Goal: Task Accomplishment & Management: Complete application form

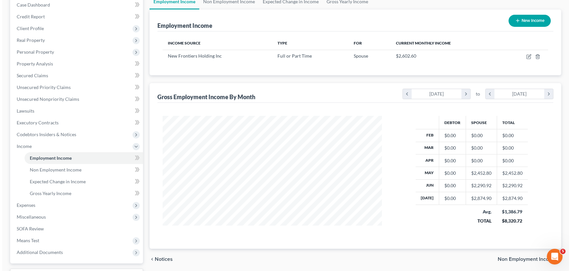
scroll to position [99, 0]
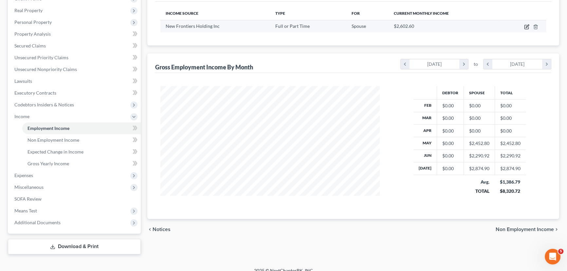
click at [525, 25] on icon "button" at bounding box center [526, 26] width 5 height 5
select select "0"
select select "4"
select select "3"
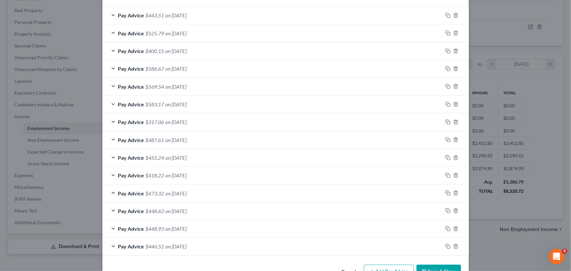
scroll to position [234, 0]
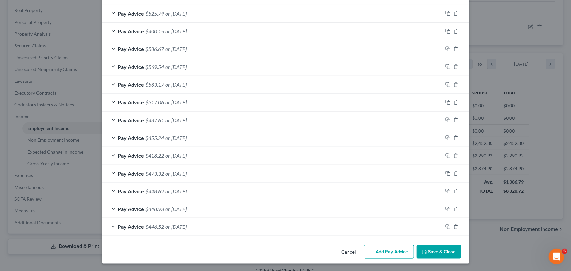
click at [385, 253] on button "Add Pay Advice" at bounding box center [389, 252] width 50 height 14
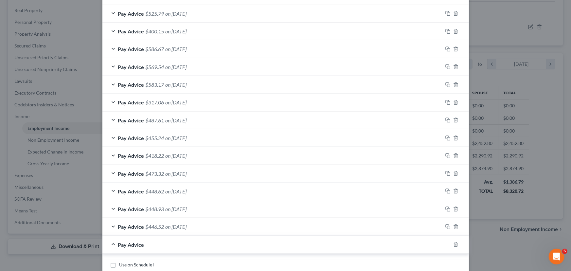
scroll to position [333, 0]
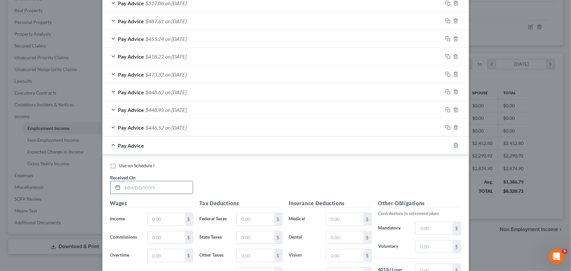
click at [155, 190] on input "text" at bounding box center [158, 187] width 70 height 12
type input "[DATE]"
click at [154, 216] on input "text" at bounding box center [166, 219] width 37 height 12
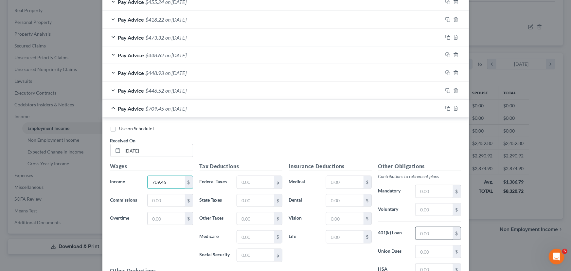
scroll to position [383, 0]
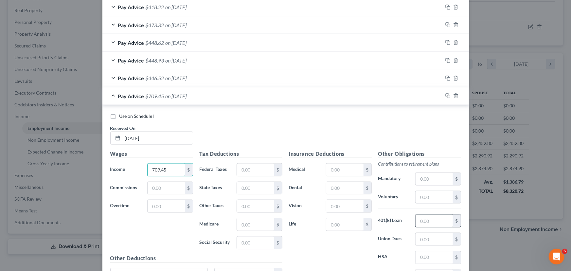
type input "709.45"
click at [426, 219] on input "text" at bounding box center [434, 221] width 37 height 12
type input "21.28"
click at [352, 185] on input "text" at bounding box center [344, 188] width 37 height 12
type input "12.08"
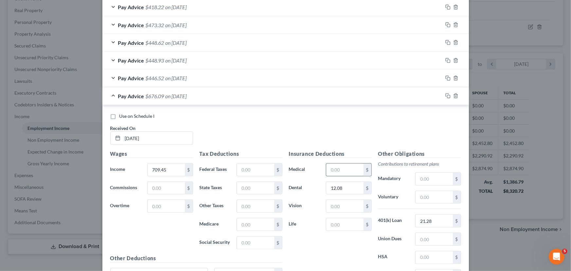
click at [349, 169] on input "text" at bounding box center [344, 170] width 37 height 12
type input "44.65"
drag, startPoint x: 355, startPoint y: 206, endPoint x: 360, endPoint y: 203, distance: 6.1
click at [360, 204] on input "text" at bounding box center [344, 206] width 37 height 12
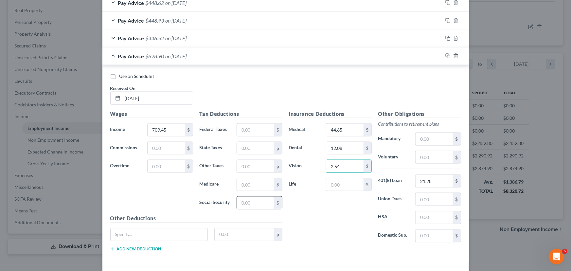
scroll to position [433, 0]
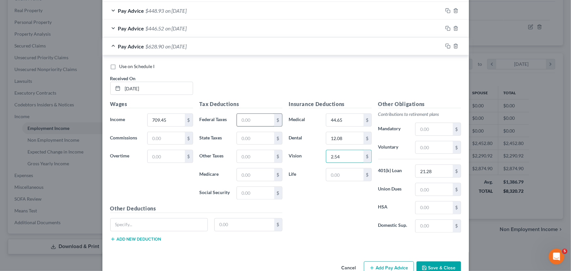
type input "2.54"
click at [252, 120] on input "text" at bounding box center [255, 120] width 37 height 12
type input "30.20"
click at [259, 174] on input "text" at bounding box center [255, 175] width 37 height 12
type input "9.43"
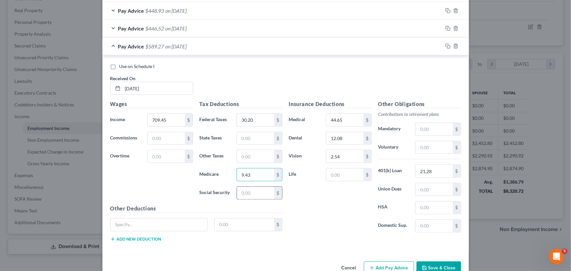
click at [274, 190] on div "$" at bounding box center [278, 193] width 8 height 12
click at [257, 197] on input "text" at bounding box center [255, 193] width 37 height 12
type input "40.31"
click at [246, 140] on input "text" at bounding box center [255, 138] width 37 height 12
type input "9.92"
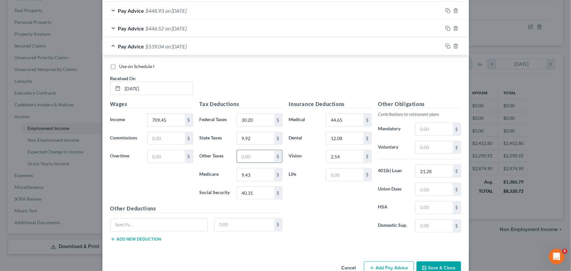
drag, startPoint x: 255, startPoint y: 152, endPoint x: 258, endPoint y: 151, distance: 3.5
click at [257, 151] on input "text" at bounding box center [255, 156] width 37 height 12
type input "7.80"
click at [135, 48] on span "Pay Advice" at bounding box center [131, 46] width 26 height 6
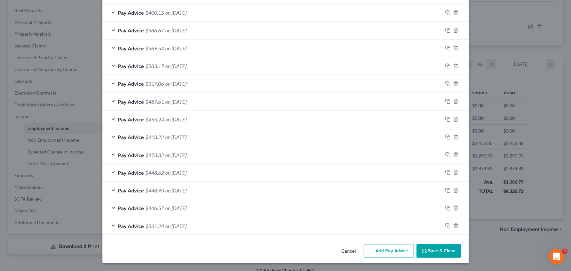
scroll to position [252, 0]
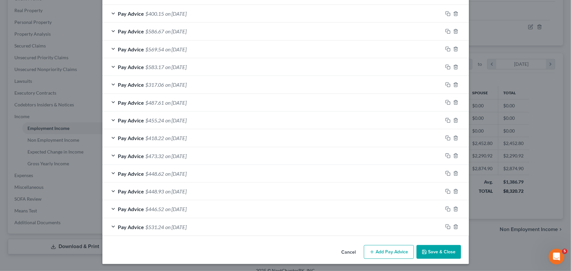
click at [378, 249] on button "Add Pay Advice" at bounding box center [389, 252] width 50 height 14
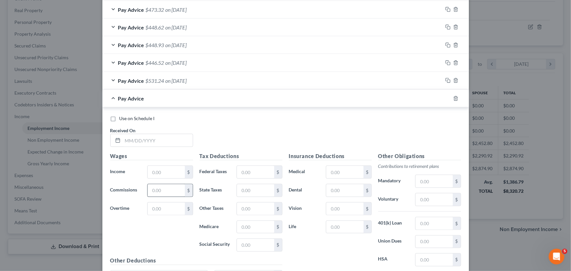
scroll to position [400, 0]
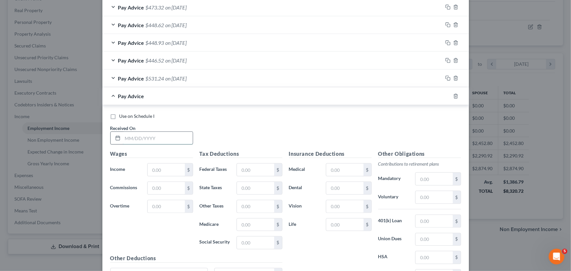
click at [174, 136] on input "text" at bounding box center [158, 138] width 70 height 12
type input "[DATE]"
click at [159, 169] on input "text" at bounding box center [166, 170] width 37 height 12
type input "9"
type input "594.65"
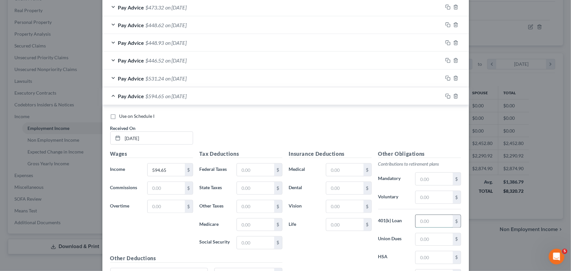
click at [438, 218] on input "text" at bounding box center [434, 221] width 37 height 12
type input "17.84"
click at [347, 188] on input "text" at bounding box center [344, 188] width 37 height 12
type input "12.08"
click at [344, 203] on input "text" at bounding box center [344, 206] width 37 height 12
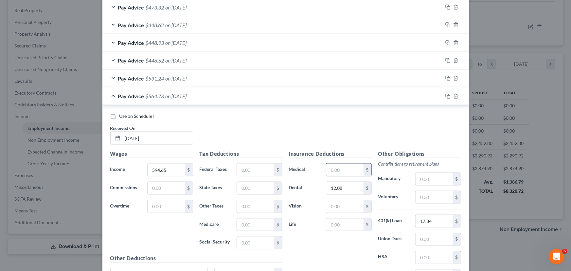
click at [345, 169] on input "text" at bounding box center [344, 170] width 37 height 12
type input "44.65"
click at [342, 204] on input "text" at bounding box center [344, 206] width 37 height 12
type input "2.54"
click at [263, 174] on input "text" at bounding box center [255, 170] width 37 height 12
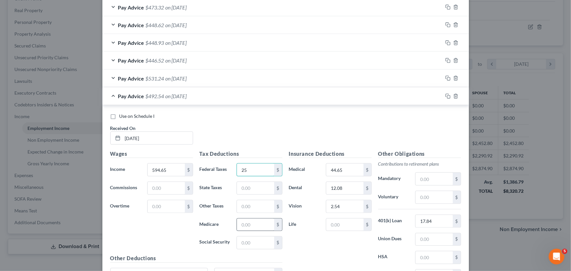
type input "25"
click at [256, 227] on input "text" at bounding box center [255, 225] width 37 height 12
type input "7.76"
click at [260, 244] on input "text" at bounding box center [255, 243] width 37 height 12
type input "33.19"
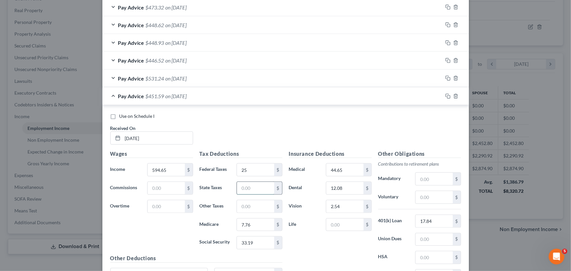
click at [252, 191] on input "text" at bounding box center [255, 188] width 37 height 12
type input "3"
type input "6.77"
click at [254, 201] on input "text" at bounding box center [255, 206] width 37 height 12
type input "6.42"
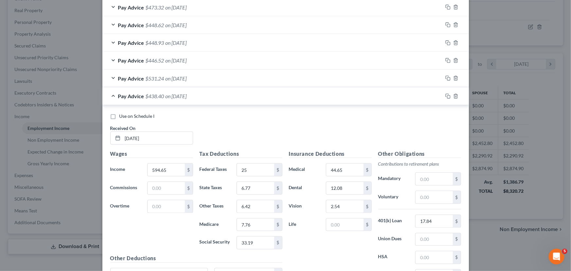
click at [113, 82] on div "Pay Advice $531.24 on [DATE]" at bounding box center [272, 78] width 340 height 17
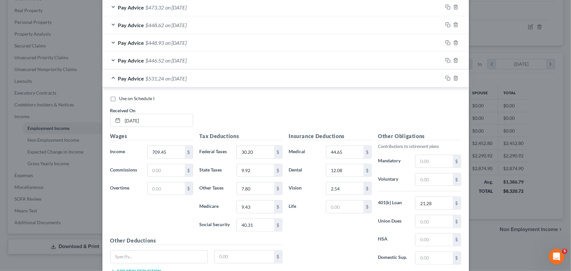
click at [119, 75] on span "Pay Advice" at bounding box center [131, 78] width 26 height 6
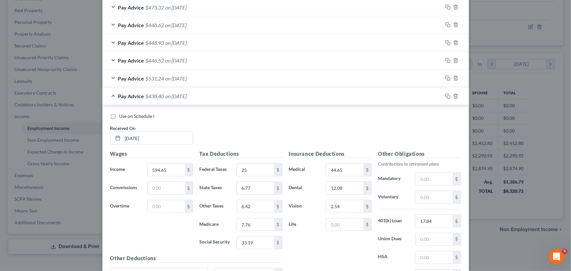
click at [128, 94] on span "Pay Advice" at bounding box center [131, 96] width 26 height 6
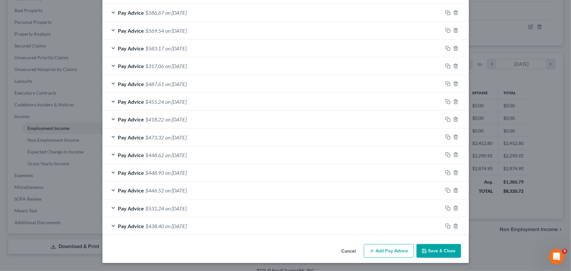
scroll to position [270, 0]
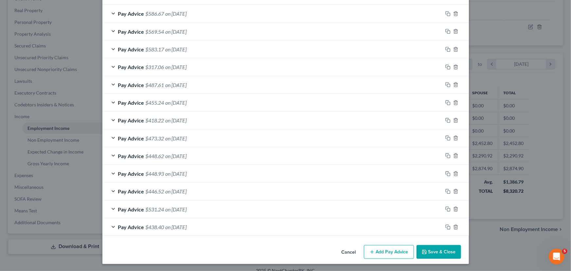
click at [381, 246] on button "Add Pay Advice" at bounding box center [389, 252] width 50 height 14
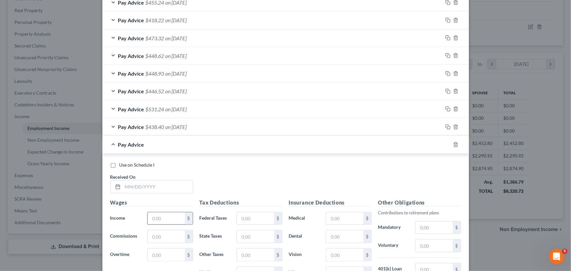
scroll to position [418, 0]
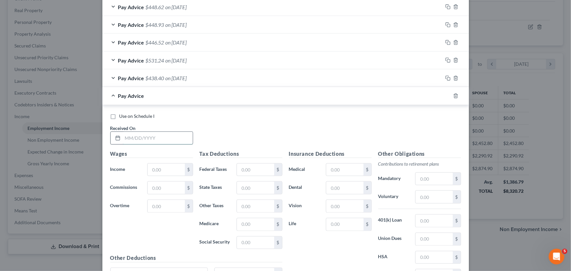
click at [155, 133] on input "text" at bounding box center [158, 138] width 70 height 12
type input "[DATE]"
click at [159, 167] on input "text" at bounding box center [166, 170] width 37 height 12
type input "623.35"
drag, startPoint x: 438, startPoint y: 223, endPoint x: 436, endPoint y: 225, distance: 3.5
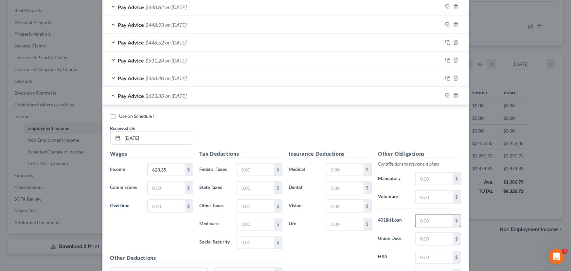
click at [437, 223] on input "text" at bounding box center [434, 221] width 37 height 12
type input "18.70"
click at [340, 191] on input "text" at bounding box center [344, 188] width 37 height 12
type input "12.08"
click at [349, 171] on input "text" at bounding box center [344, 170] width 37 height 12
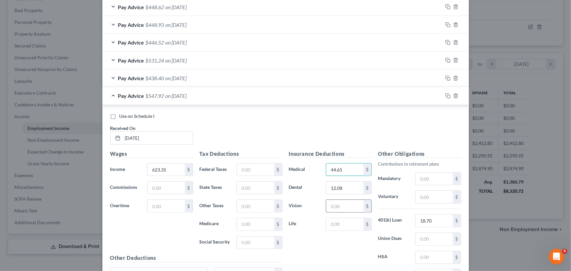
type input "44.65"
click at [347, 205] on input "text" at bounding box center [344, 206] width 37 height 12
type input "2.54"
click at [265, 172] on input "text" at bounding box center [255, 170] width 37 height 12
type input "25"
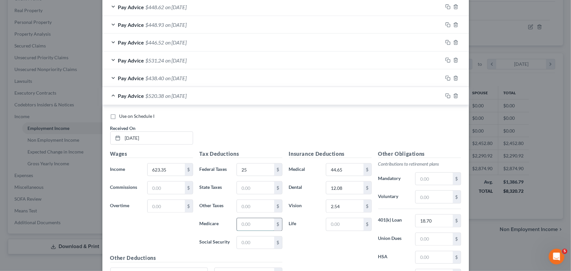
click at [245, 226] on input "text" at bounding box center [255, 224] width 37 height 12
type input "8.18"
click at [257, 239] on input "text" at bounding box center [255, 243] width 37 height 12
type input "34.97"
click at [264, 187] on input "text" at bounding box center [255, 188] width 37 height 12
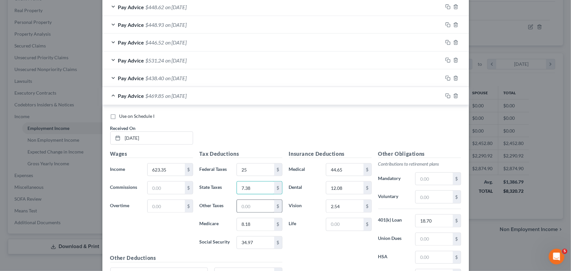
type input "7.38"
click at [258, 203] on input "text" at bounding box center [255, 206] width 37 height 12
type input "6.77"
click at [136, 90] on div "Pay Advice $463.08 on [DATE]" at bounding box center [272, 95] width 340 height 17
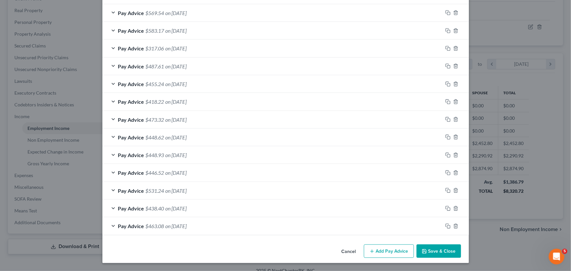
scroll to position [288, 0]
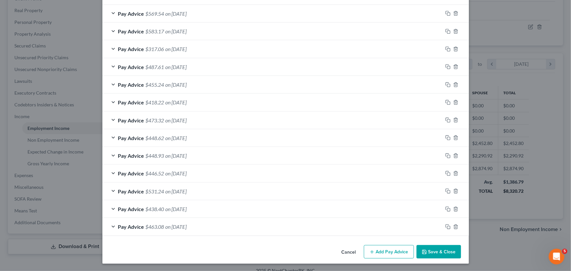
click at [399, 244] on div "Cancel Add Pay Advice Save & Close" at bounding box center [285, 253] width 366 height 22
click at [389, 249] on button "Add Pay Advice" at bounding box center [389, 252] width 50 height 14
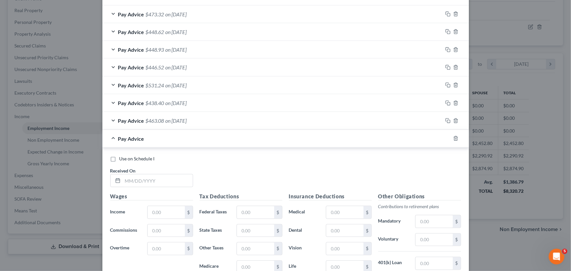
scroll to position [436, 0]
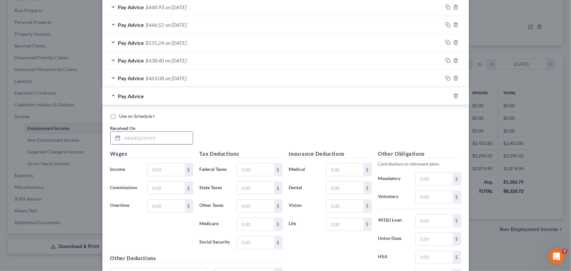
drag, startPoint x: 157, startPoint y: 147, endPoint x: 169, endPoint y: 134, distance: 17.8
click at [159, 145] on div "Use on Schedule I Received On *" at bounding box center [285, 131] width 357 height 37
click at [169, 134] on input "text" at bounding box center [158, 138] width 70 height 12
type input "[DATE]"
click at [165, 165] on input "text" at bounding box center [166, 170] width 37 height 12
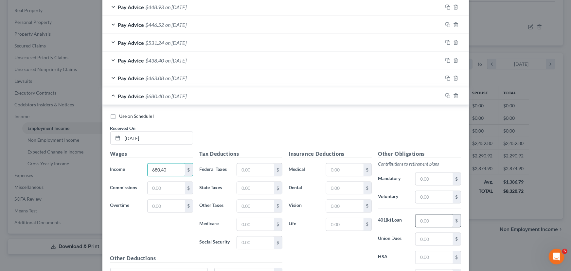
type input "680.40"
click at [426, 220] on input "text" at bounding box center [434, 221] width 37 height 12
type input "20.41"
click at [335, 183] on input "text" at bounding box center [344, 188] width 37 height 12
type input "12.08"
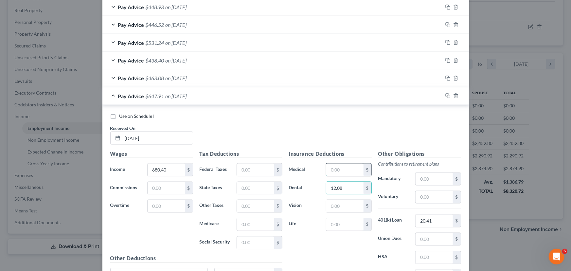
click at [339, 167] on input "text" at bounding box center [344, 170] width 37 height 12
type input "44.65"
drag, startPoint x: 321, startPoint y: 209, endPoint x: 340, endPoint y: 205, distance: 19.0
click at [324, 206] on div "$" at bounding box center [349, 206] width 52 height 13
click at [340, 205] on input "text" at bounding box center [344, 206] width 37 height 12
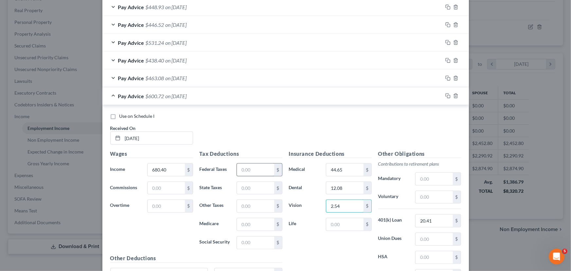
type input "2.54"
click at [252, 171] on input "text" at bounding box center [255, 170] width 37 height 12
type input "27.38"
click at [257, 220] on input "text" at bounding box center [255, 224] width 37 height 12
type input "9.01"
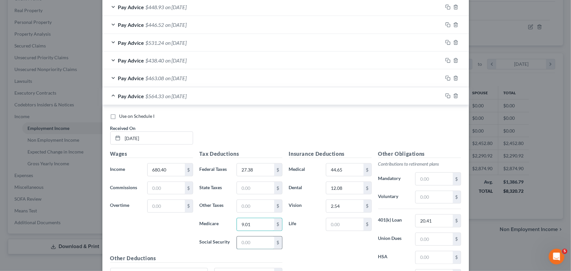
click at [261, 240] on input "text" at bounding box center [255, 243] width 37 height 12
type input "38.51"
click at [268, 182] on input "text" at bounding box center [255, 188] width 37 height 12
type input "8.68"
click at [248, 206] on input "text" at bounding box center [255, 206] width 37 height 12
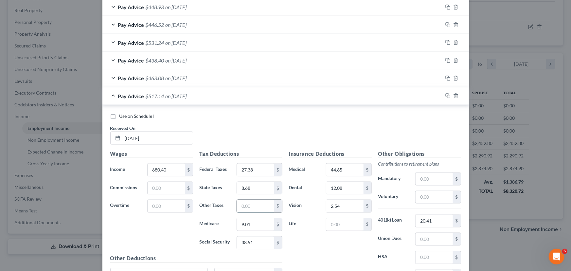
type input "4"
type input "7.45"
click at [137, 93] on span "Pay Advice" at bounding box center [131, 96] width 26 height 6
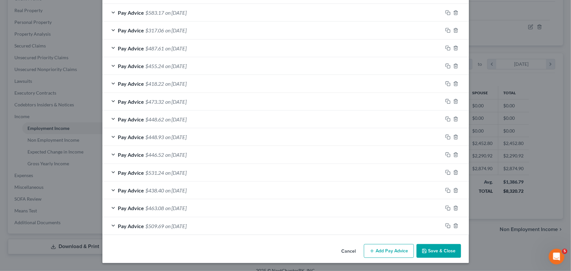
scroll to position [305, 0]
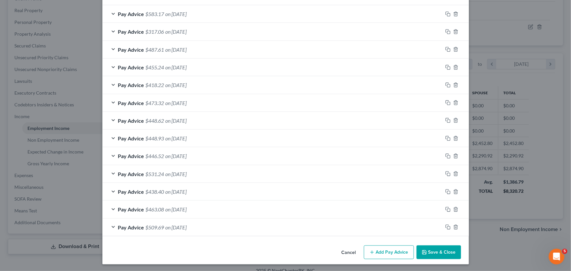
click at [386, 249] on button "Add Pay Advice" at bounding box center [389, 252] width 50 height 14
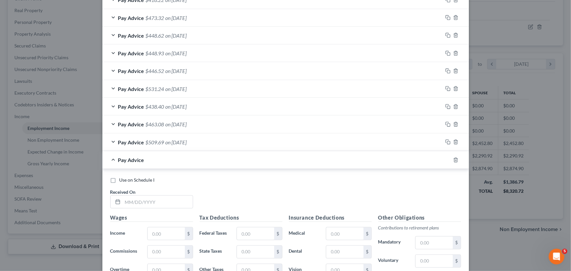
scroll to position [396, 0]
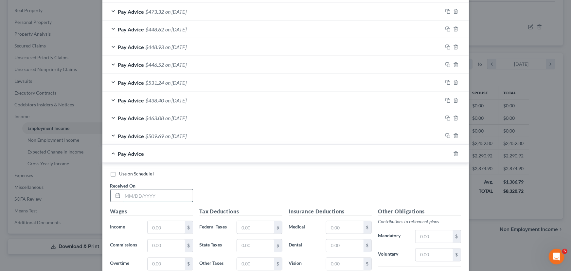
click at [172, 198] on input "text" at bounding box center [158, 195] width 70 height 12
type input "[DATE]"
click at [166, 231] on input "text" at bounding box center [166, 227] width 37 height 12
type input "614.60"
click at [257, 224] on input "text" at bounding box center [255, 227] width 37 height 12
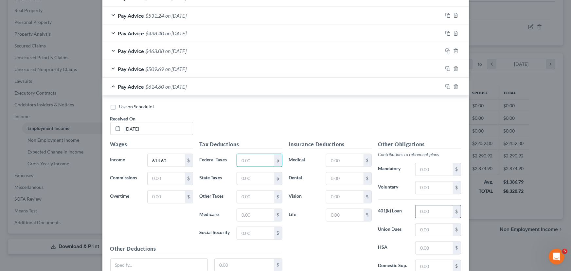
scroll to position [496, 0]
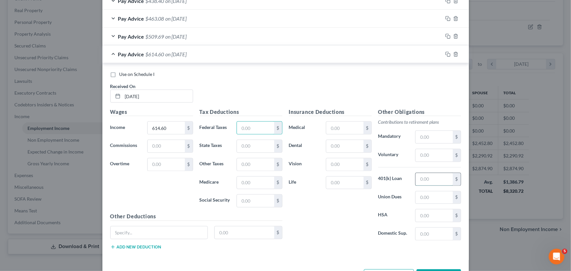
click at [432, 176] on input "text" at bounding box center [434, 179] width 37 height 12
type input "18.44"
click at [338, 128] on input "text" at bounding box center [344, 128] width 37 height 12
type input "1"
type input "44.65"
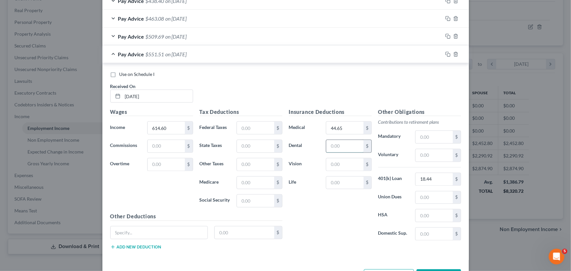
click at [344, 144] on input "text" at bounding box center [344, 146] width 37 height 12
type input "12.08"
click at [353, 164] on input "text" at bounding box center [344, 164] width 37 height 12
type input "2.54"
click at [265, 124] on input "text" at bounding box center [255, 128] width 37 height 12
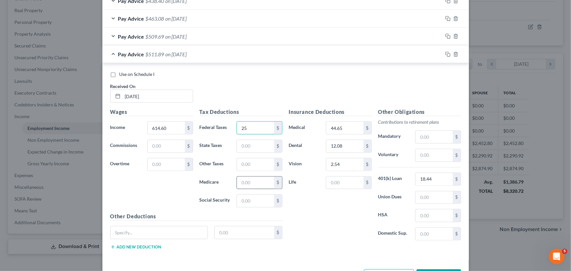
type input "25"
click at [245, 183] on input "text" at bounding box center [255, 183] width 37 height 12
type input "8.05"
click at [251, 204] on input "text" at bounding box center [255, 201] width 37 height 12
type input "34.43"
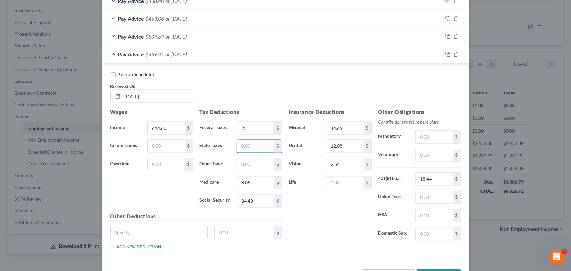
click at [254, 146] on input "text" at bounding box center [255, 146] width 37 height 12
type input "7.19"
click at [254, 164] on input "text" at bounding box center [255, 164] width 37 height 12
type input "6.66"
click at [153, 57] on div "Pay Advice $455.56 on [DATE]" at bounding box center [272, 53] width 340 height 17
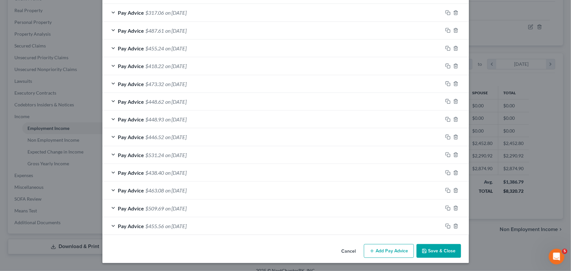
scroll to position [323, 0]
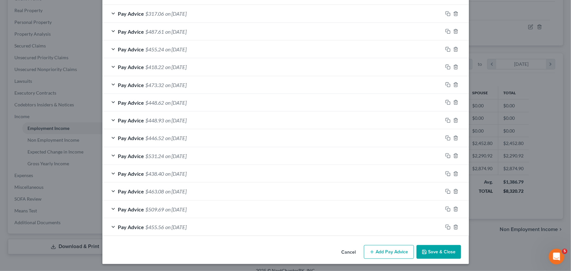
click at [382, 255] on button "Add Pay Advice" at bounding box center [389, 252] width 50 height 14
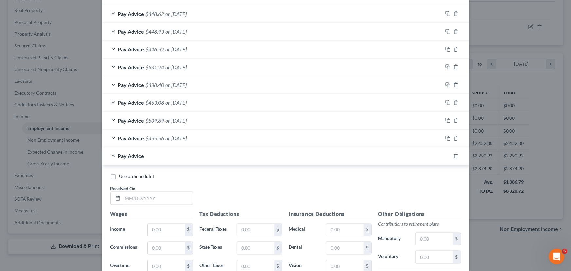
scroll to position [472, 0]
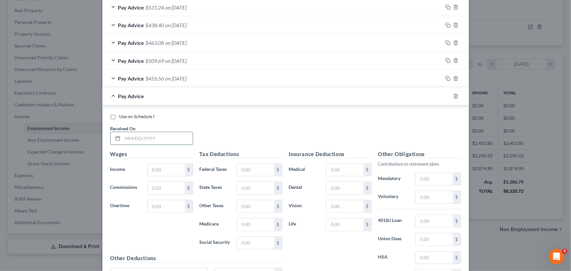
click at [157, 138] on input "text" at bounding box center [158, 138] width 70 height 12
type input "[DATE]"
click at [164, 171] on input "text" at bounding box center [166, 170] width 37 height 12
type input "604.10"
click at [430, 220] on input "text" at bounding box center [434, 221] width 37 height 12
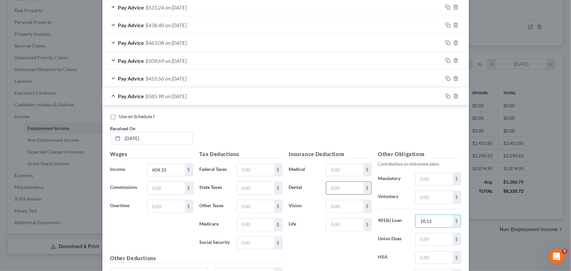
type input "18.12"
click at [339, 189] on input "text" at bounding box center [344, 188] width 37 height 12
type input "12.08"
click at [341, 168] on input "text" at bounding box center [344, 170] width 37 height 12
type input "44.65"
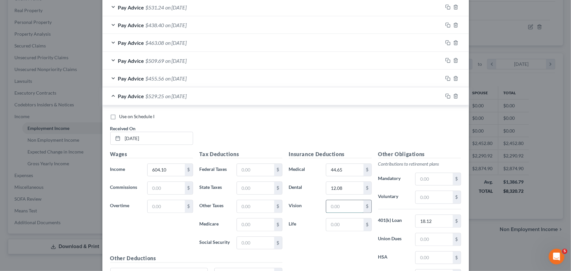
click at [343, 209] on input "text" at bounding box center [344, 206] width 37 height 12
type input "2.54"
click at [264, 167] on input "text" at bounding box center [255, 170] width 37 height 12
type input "25"
drag, startPoint x: 246, startPoint y: 221, endPoint x: 247, endPoint y: 224, distance: 4.0
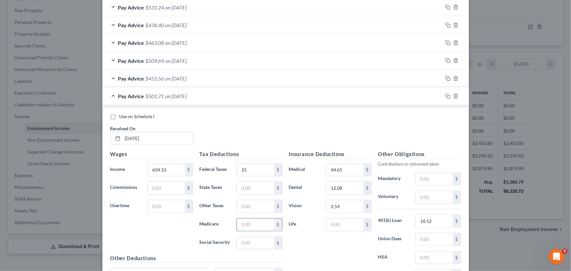
click at [246, 224] on input "text" at bounding box center [255, 225] width 37 height 12
type input "7.90"
click at [258, 243] on input "text" at bounding box center [255, 243] width 37 height 12
type input "33.78"
click at [248, 184] on input "text" at bounding box center [255, 188] width 37 height 12
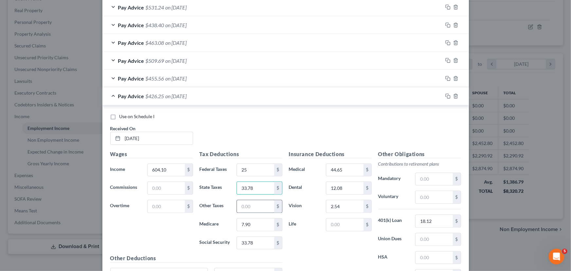
type input "33.78"
click at [245, 203] on input "text" at bounding box center [255, 206] width 37 height 12
type input "6.97"
click at [262, 204] on input "text" at bounding box center [255, 206] width 37 height 12
type input "6.54"
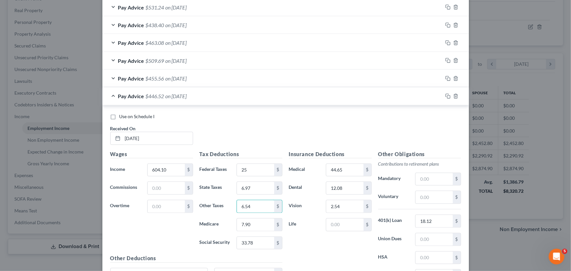
click at [150, 100] on div "Pay Advice $446.52 on [DATE]" at bounding box center [272, 95] width 340 height 17
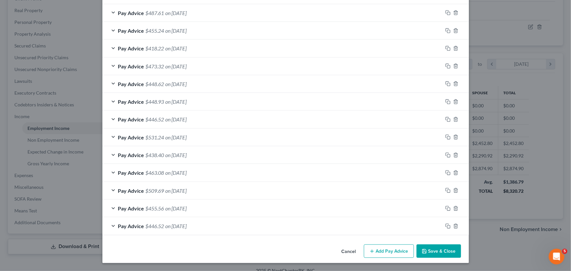
scroll to position [341, 0]
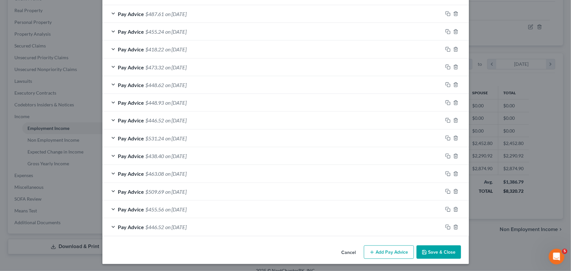
drag, startPoint x: 376, startPoint y: 250, endPoint x: 363, endPoint y: 220, distance: 33.3
click at [376, 247] on button "Add Pay Advice" at bounding box center [389, 252] width 50 height 14
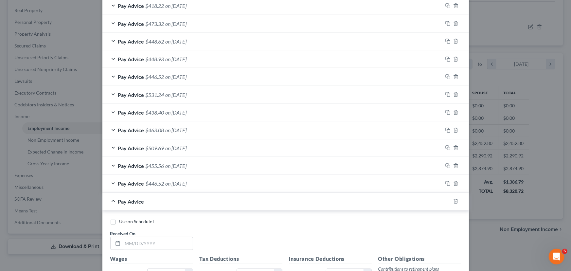
scroll to position [440, 0]
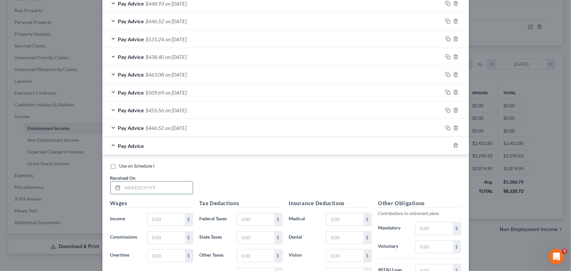
click at [153, 187] on input "text" at bounding box center [158, 188] width 70 height 12
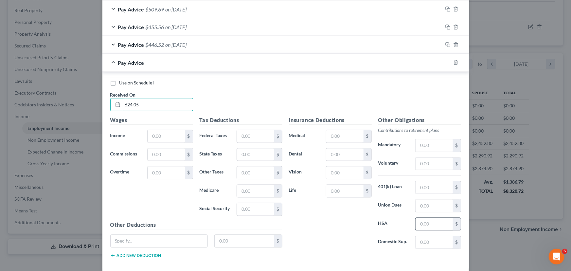
scroll to position [539, 0]
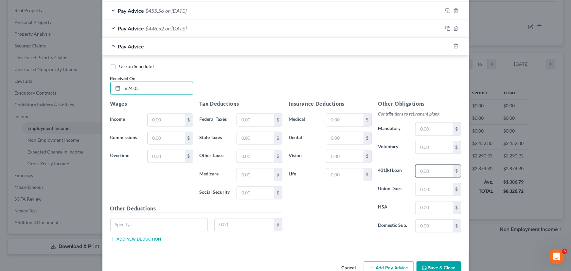
type input "624.05"
click at [435, 168] on input "text" at bounding box center [434, 171] width 37 height 12
type input "18.72"
click at [340, 134] on input "text" at bounding box center [344, 138] width 37 height 12
type input "12.08"
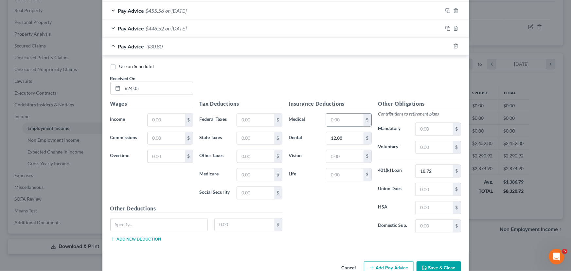
click at [347, 122] on input "text" at bounding box center [344, 120] width 37 height 12
type input "44.65"
click at [338, 157] on input "text" at bounding box center [344, 156] width 37 height 12
type input "2.54"
click at [269, 118] on input "text" at bounding box center [255, 120] width 37 height 12
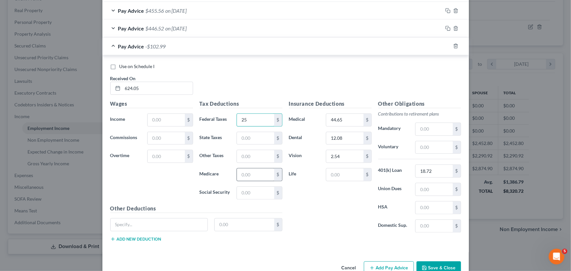
type input "25"
click at [260, 179] on input "text" at bounding box center [255, 175] width 37 height 12
type input "8.19"
click at [253, 191] on input "text" at bounding box center [255, 193] width 37 height 12
type input "35.02"
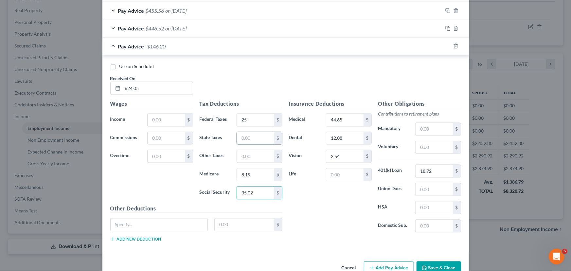
click at [238, 135] on input "text" at bounding box center [255, 138] width 37 height 12
type input "7.39"
click at [240, 160] on input "text" at bounding box center [255, 156] width 37 height 12
type input "6.78"
click at [164, 117] on input "text" at bounding box center [166, 120] width 37 height 12
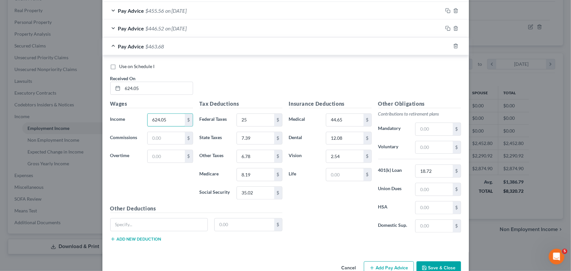
type input "624.05"
click at [126, 43] on span "Pay Advice" at bounding box center [131, 46] width 26 height 6
drag, startPoint x: 155, startPoint y: 85, endPoint x: 119, endPoint y: 88, distance: 36.1
click at [118, 89] on div "624.05" at bounding box center [151, 88] width 83 height 13
type input "[DATE]"
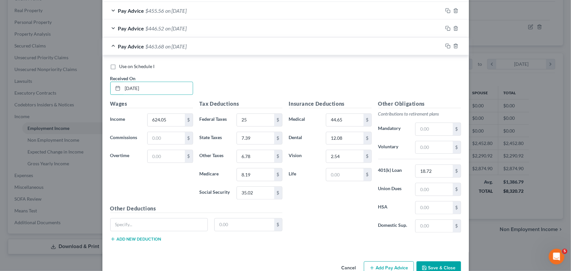
drag, startPoint x: 129, startPoint y: 40, endPoint x: 160, endPoint y: 54, distance: 34.3
click at [131, 42] on div "Pay Advice $463.68 on [DATE]" at bounding box center [272, 46] width 340 height 17
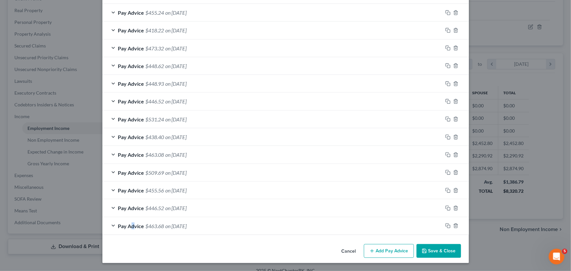
scroll to position [358, 0]
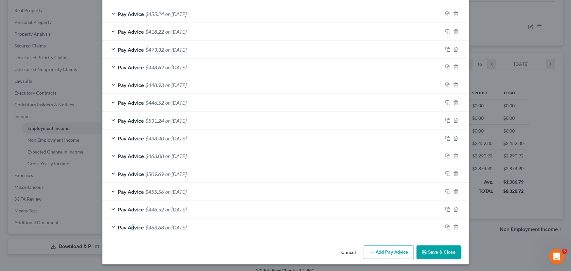
click at [369, 250] on icon "button" at bounding box center [371, 252] width 5 height 5
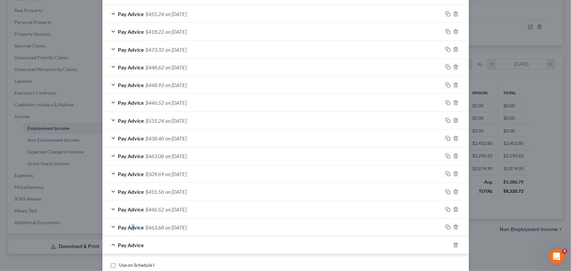
scroll to position [457, 0]
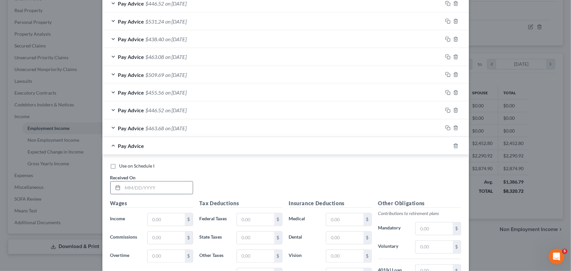
click at [154, 187] on input "text" at bounding box center [158, 188] width 70 height 12
type input "[DATE]"
click at [157, 223] on input "text" at bounding box center [166, 219] width 37 height 12
type input "687.75"
click at [432, 266] on input "text" at bounding box center [434, 271] width 37 height 12
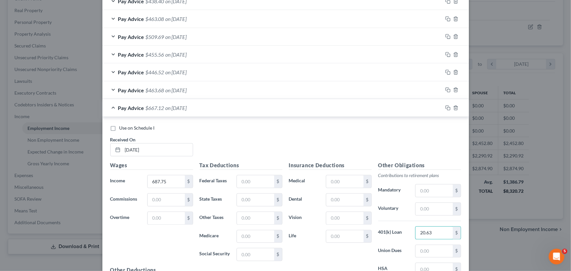
scroll to position [508, 0]
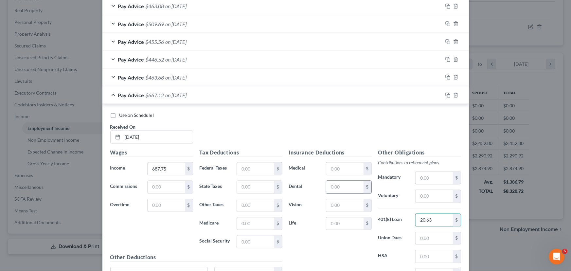
type input "20.63"
click at [340, 187] on input "text" at bounding box center [344, 187] width 37 height 12
type input "12.08"
click at [339, 172] on input "text" at bounding box center [344, 169] width 37 height 12
type input "44.65"
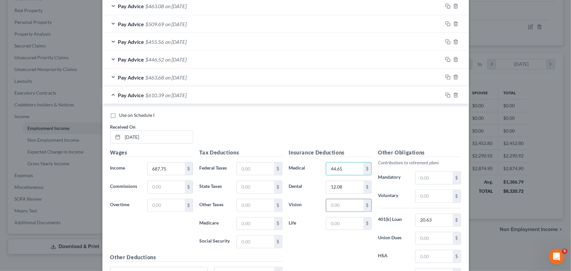
click at [340, 202] on input "text" at bounding box center [344, 205] width 37 height 12
type input "2.54"
click at [265, 166] on input "text" at bounding box center [255, 169] width 37 height 12
type input "28.09"
click at [249, 224] on input "text" at bounding box center [255, 224] width 37 height 12
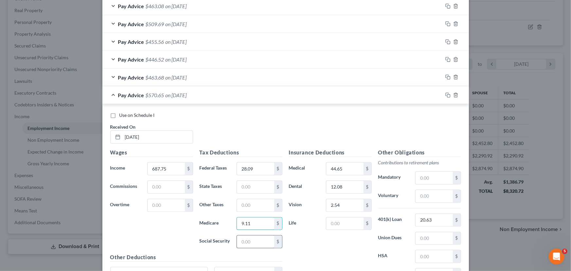
type input "9.11"
click at [256, 241] on input "text" at bounding box center [255, 242] width 37 height 12
type input "38.97"
click at [261, 188] on input "text" at bounding box center [255, 187] width 37 height 12
type input "8.99"
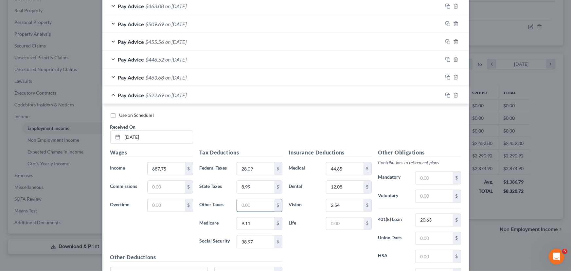
click at [255, 204] on input "text" at bounding box center [255, 205] width 37 height 12
type input "7.54"
drag, startPoint x: 116, startPoint y: 91, endPoint x: 230, endPoint y: 157, distance: 131.4
click at [118, 92] on span "Pay Advice" at bounding box center [131, 95] width 26 height 6
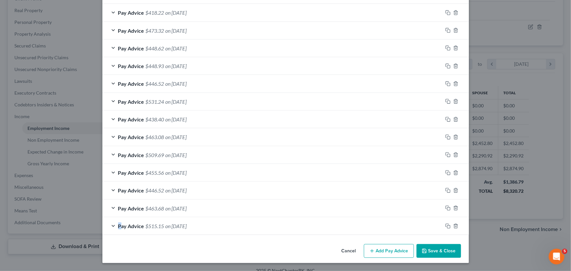
scroll to position [376, 0]
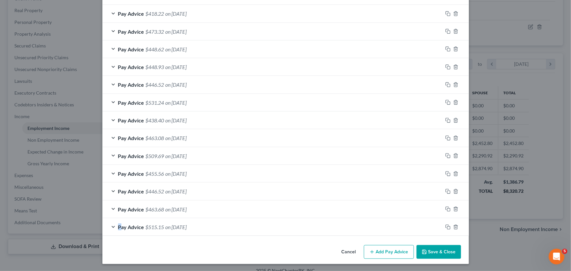
click at [388, 247] on button "Add Pay Advice" at bounding box center [389, 252] width 50 height 14
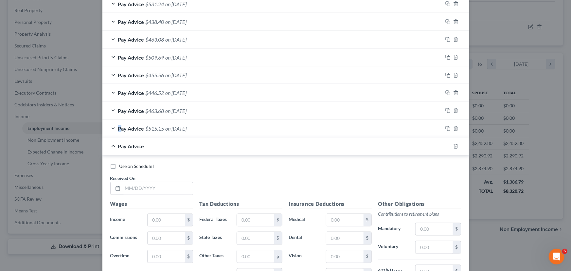
scroll to position [475, 0]
click at [163, 190] on input "text" at bounding box center [158, 188] width 70 height 12
type input "[DATE]"
click at [159, 218] on input "text" at bounding box center [166, 220] width 37 height 12
type input "3"
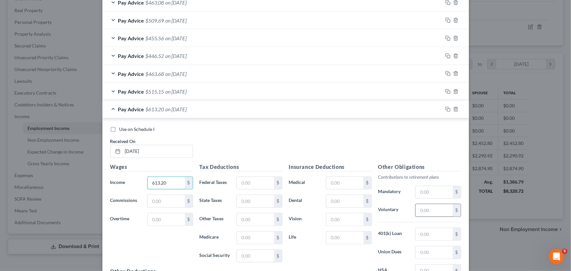
scroll to position [525, 0]
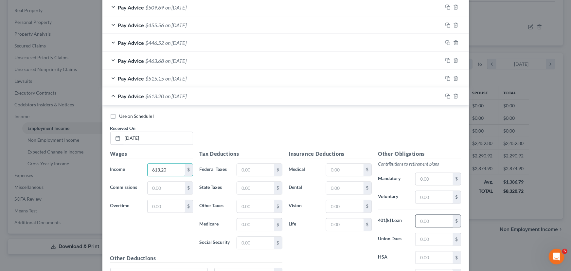
type input "613.20"
click at [431, 218] on input "text" at bounding box center [434, 221] width 37 height 12
type input "18.40"
click at [340, 192] on input "text" at bounding box center [344, 188] width 37 height 12
type input "12.08"
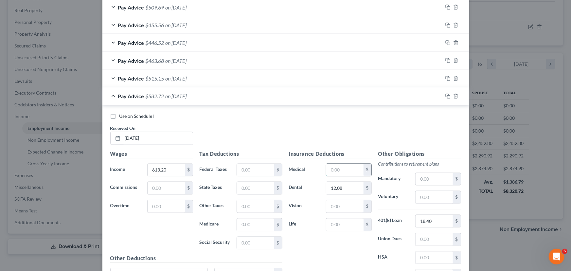
click at [339, 169] on input "text" at bounding box center [344, 170] width 37 height 12
type input "44.65"
click at [341, 206] on input "text" at bounding box center [344, 206] width 37 height 12
type input "2.54"
click at [267, 170] on input "text" at bounding box center [255, 170] width 37 height 12
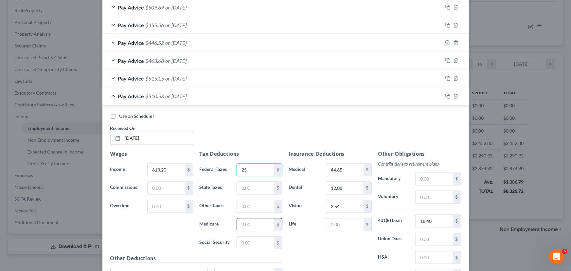
type input "25"
click at [249, 222] on input "text" at bounding box center [255, 225] width 37 height 12
type input "8.03"
click at [259, 243] on input "text" at bounding box center [255, 243] width 37 height 12
type input "34.34"
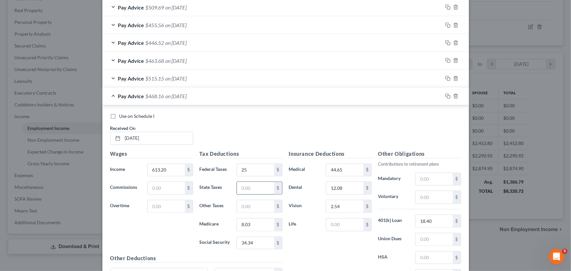
click at [244, 187] on input "text" at bounding box center [255, 188] width 37 height 12
type input "7.16"
click at [260, 206] on input "text" at bounding box center [255, 206] width 37 height 12
type input "6.65"
click at [133, 100] on div "Pay Advice $454.35 on [DATE]" at bounding box center [272, 95] width 340 height 17
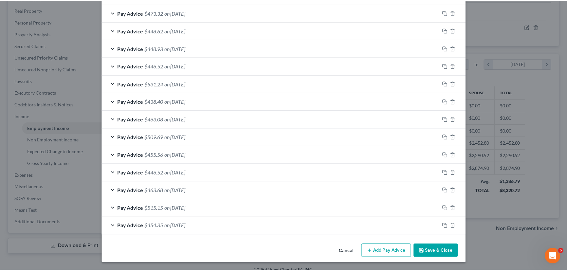
scroll to position [394, 0]
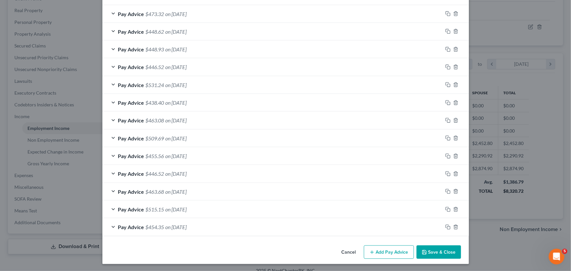
drag, startPoint x: 434, startPoint y: 251, endPoint x: 436, endPoint y: 259, distance: 8.6
click at [436, 259] on div "Cancel Add Pay Advice Save & Close" at bounding box center [285, 254] width 366 height 22
click at [438, 254] on button "Save & Close" at bounding box center [439, 252] width 44 height 14
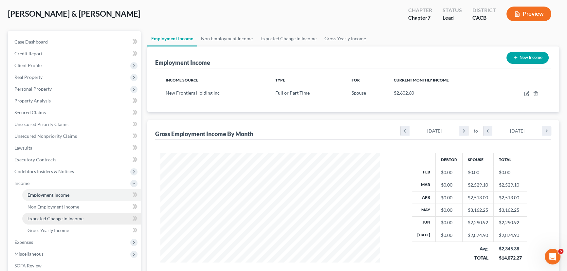
scroll to position [0, 0]
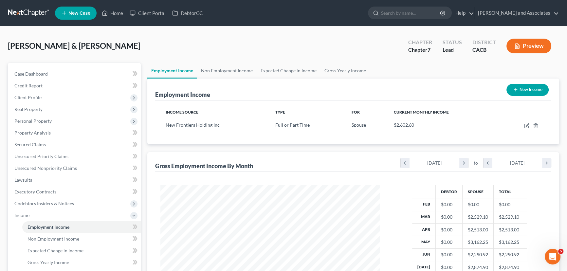
click at [40, 9] on link at bounding box center [29, 13] width 42 height 12
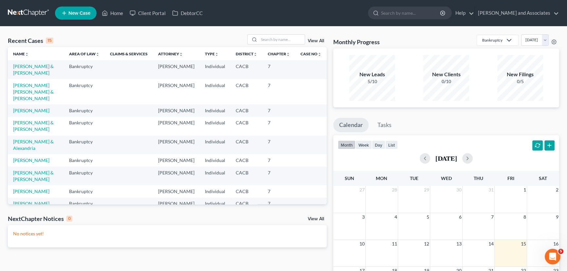
click at [49, 182] on td "Mora, Jorge & Mirella" at bounding box center [36, 176] width 56 height 19
click at [49, 182] on link "Mora, Jorge & Mirella" at bounding box center [33, 176] width 41 height 12
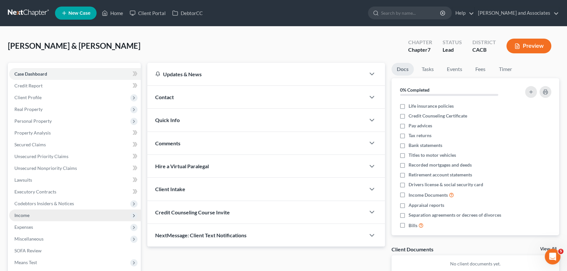
click at [61, 209] on span "Income" at bounding box center [75, 215] width 132 height 12
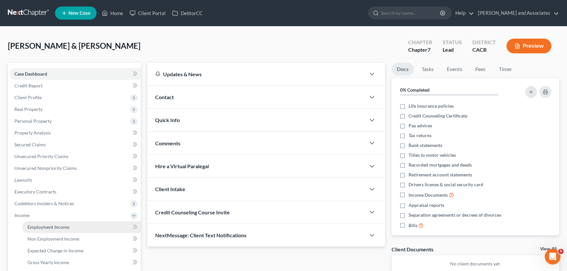
click at [67, 222] on link "Employment Income" at bounding box center [81, 227] width 118 height 12
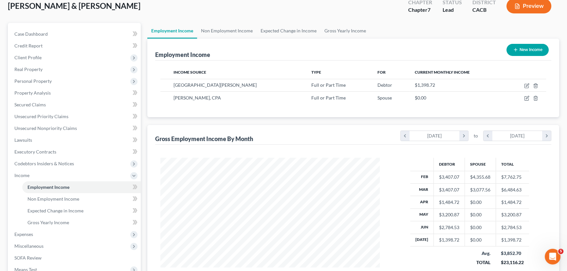
scroll to position [49, 0]
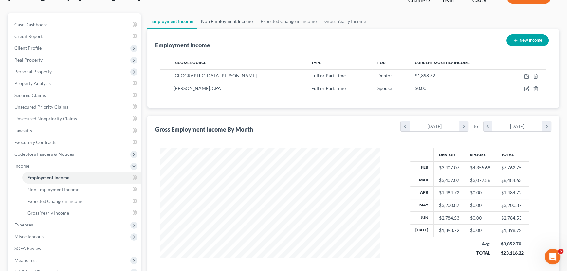
click at [235, 19] on link "Non Employment Income" at bounding box center [227, 21] width 60 height 16
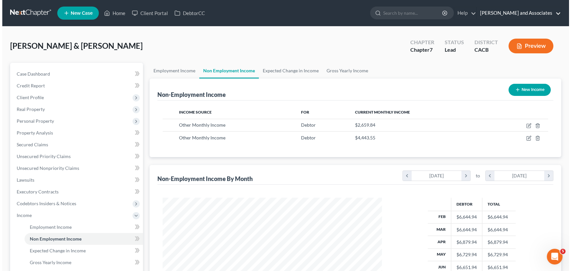
scroll to position [117, 232]
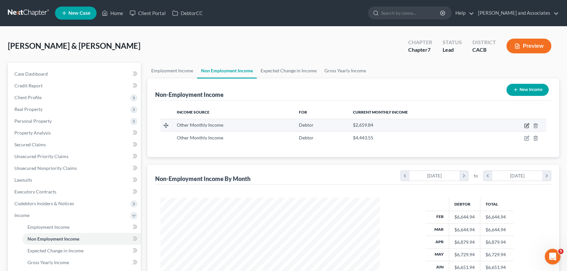
click at [525, 124] on icon "button" at bounding box center [526, 126] width 4 height 4
select select "13"
select select "0"
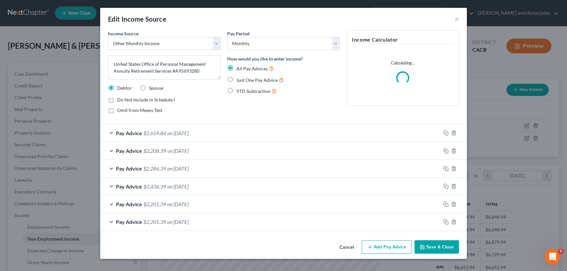
scroll to position [117, 234]
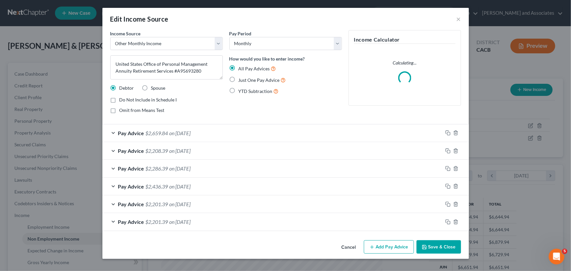
click at [444, 250] on button "Save & Close" at bounding box center [439, 247] width 44 height 14
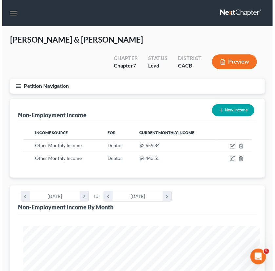
scroll to position [327089, 326962]
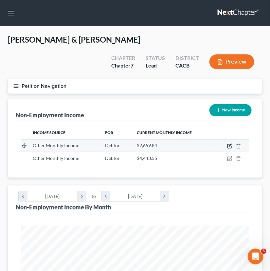
click at [231, 144] on icon "button" at bounding box center [230, 145] width 3 height 3
select select "13"
select select "0"
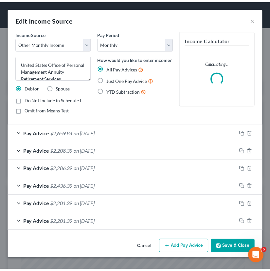
scroll to position [116, 246]
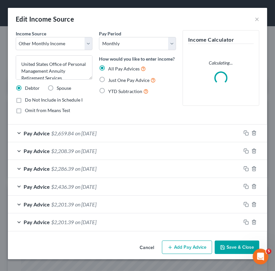
click at [74, 137] on div "Pay Advice $2,659.84 on 07/01/2025" at bounding box center [124, 132] width 233 height 17
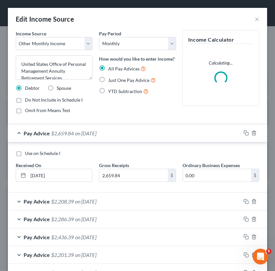
drag, startPoint x: 33, startPoint y: 132, endPoint x: 106, endPoint y: 145, distance: 74.4
click at [39, 132] on span "Pay Advice" at bounding box center [37, 133] width 26 height 6
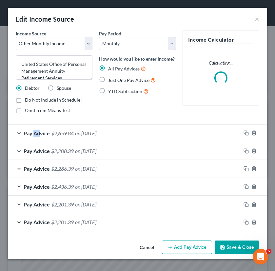
click at [237, 242] on button "Save & Close" at bounding box center [236, 247] width 44 height 14
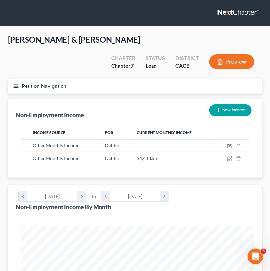
scroll to position [327089, 326962]
click at [16, 79] on button "Petition Navigation" at bounding box center [135, 86] width 254 height 15
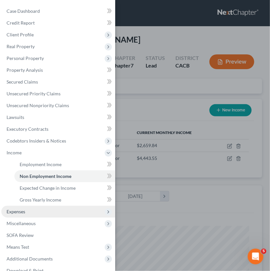
click at [67, 213] on span "Expenses" at bounding box center [58, 211] width 114 height 12
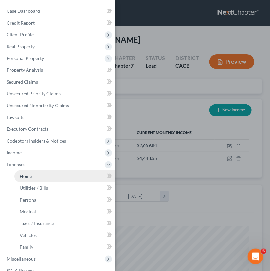
click at [55, 177] on link "Home" at bounding box center [64, 176] width 101 height 12
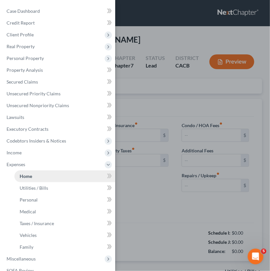
type input "2,309.00"
type input "973.00"
radio input "true"
type input "0.00"
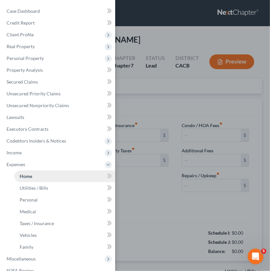
type input "0.00"
type input "150.00"
click at [139, 182] on div "Case Dashboard Payments Invoices Payments Payments Credit Report Client Profile" at bounding box center [135, 135] width 270 height 271
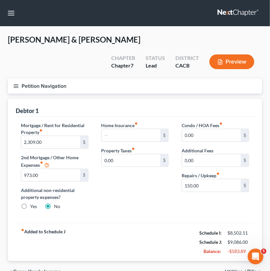
click at [15, 83] on icon "button" at bounding box center [16, 86] width 6 height 6
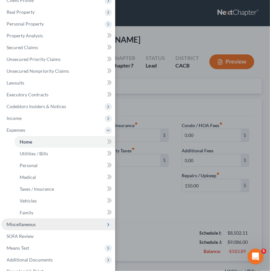
scroll to position [58, 0]
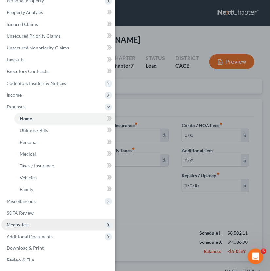
click at [56, 221] on span "Means Test" at bounding box center [58, 225] width 114 height 12
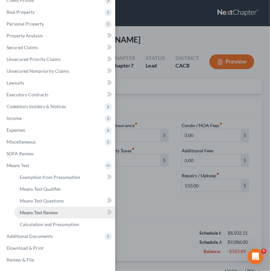
scroll to position [34, 0]
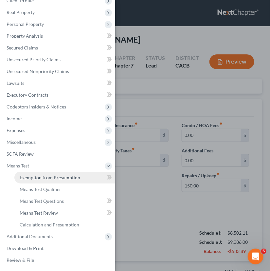
click at [55, 179] on span "Exemption from Presumption" at bounding box center [50, 177] width 61 height 6
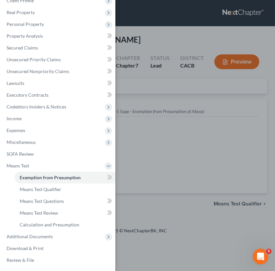
click at [186, 177] on div "Case Dashboard Payments Invoices Payments Payments Credit Report Client Profile" at bounding box center [137, 135] width 275 height 271
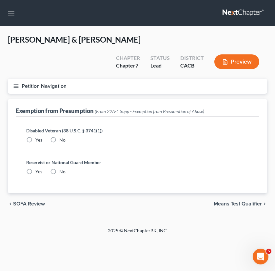
click at [16, 79] on button "Petition Navigation" at bounding box center [137, 86] width 259 height 15
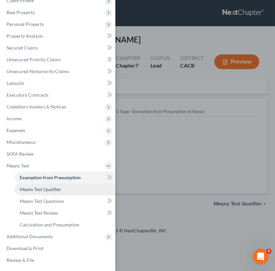
click at [63, 187] on link "Means Test Qualifier" at bounding box center [64, 189] width 101 height 12
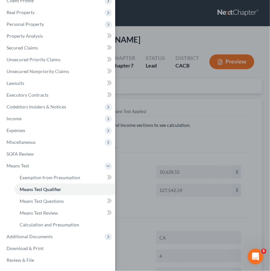
click at [185, 189] on div "Case Dashboard Payments Invoices Payments Payments Credit Report Client Profile" at bounding box center [135, 135] width 270 height 271
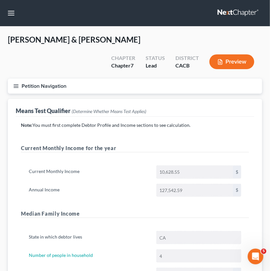
click at [18, 87] on line "button" at bounding box center [16, 87] width 5 height 0
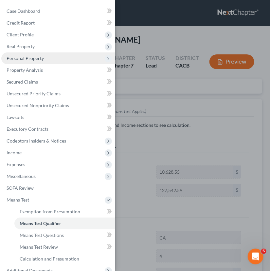
click at [63, 58] on span "Personal Property" at bounding box center [58, 58] width 114 height 12
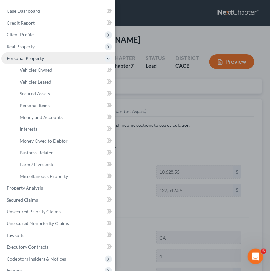
click at [69, 58] on span "Personal Property" at bounding box center [58, 58] width 114 height 12
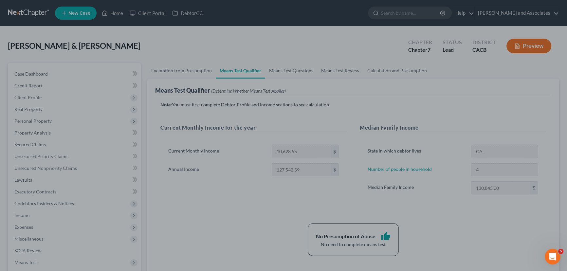
click at [251, 144] on div at bounding box center [283, 135] width 567 height 271
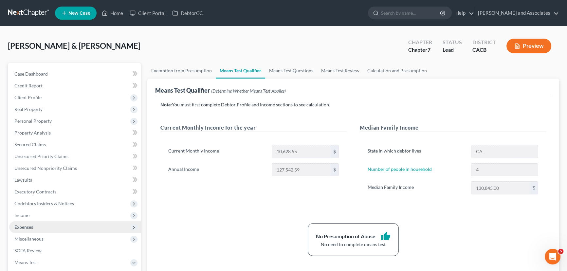
click at [62, 225] on span "Expenses" at bounding box center [75, 227] width 132 height 12
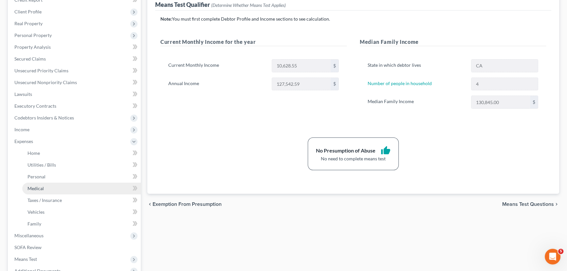
scroll to position [99, 0]
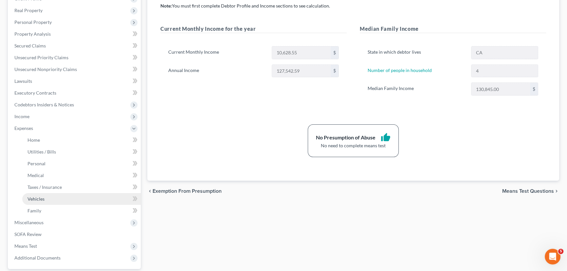
click at [51, 199] on link "Vehicles" at bounding box center [81, 199] width 118 height 12
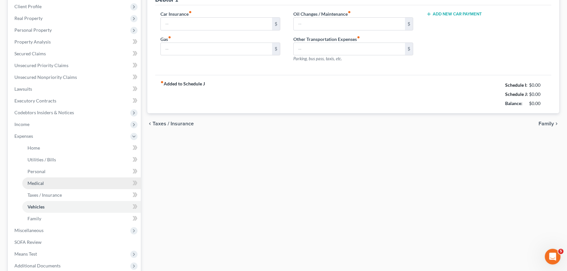
type input "712.00"
type input "400.00"
type input "80.00"
type input "0.00"
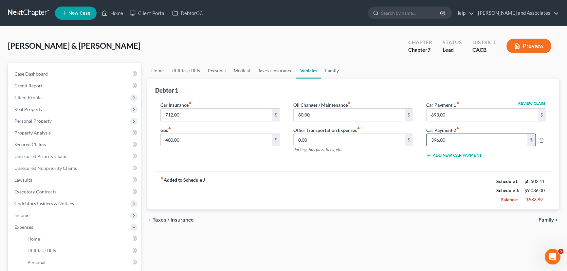
click at [455, 135] on input "396.00" at bounding box center [476, 140] width 101 height 12
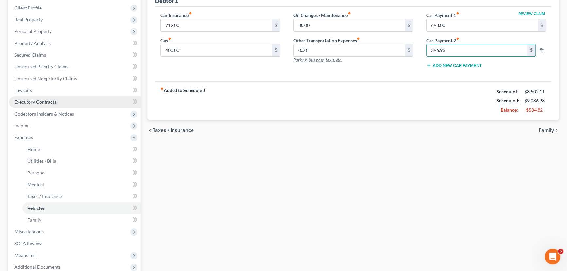
scroll to position [43, 0]
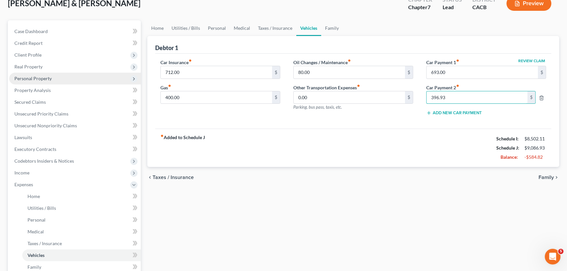
type input "396.93"
click at [78, 80] on span "Personal Property" at bounding box center [75, 79] width 132 height 12
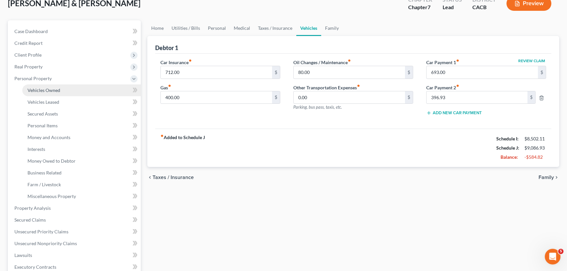
click at [82, 91] on link "Vehicles Owned" at bounding box center [81, 90] width 118 height 12
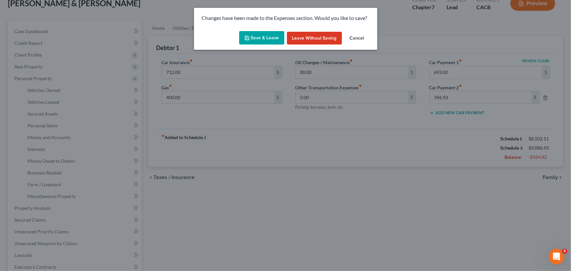
click at [265, 33] on button "Save & Leave" at bounding box center [261, 38] width 45 height 14
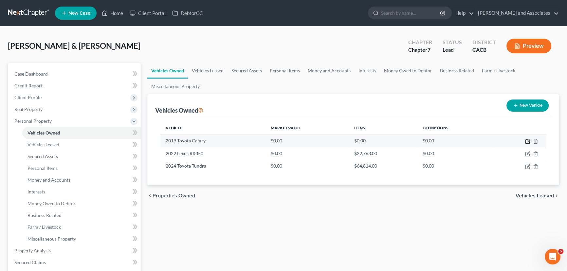
click at [526, 141] on icon "button" at bounding box center [527, 141] width 5 height 5
select select "0"
select select "7"
select select "2"
select select "0"
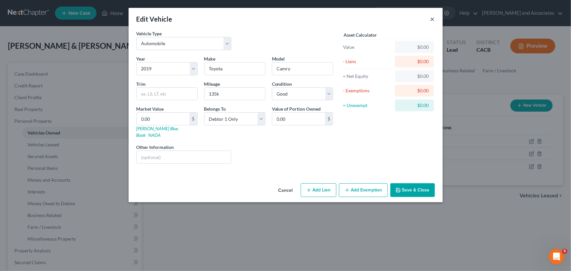
click at [433, 22] on button "×" at bounding box center [432, 19] width 5 height 8
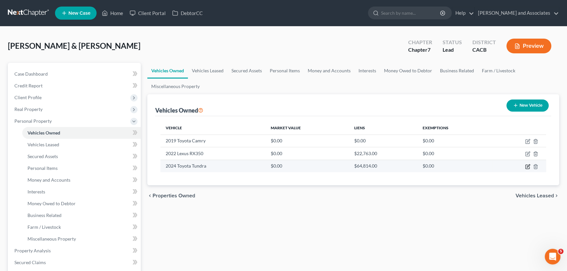
click at [528, 167] on icon "button" at bounding box center [527, 166] width 5 height 5
select select "0"
select select "2"
select select "0"
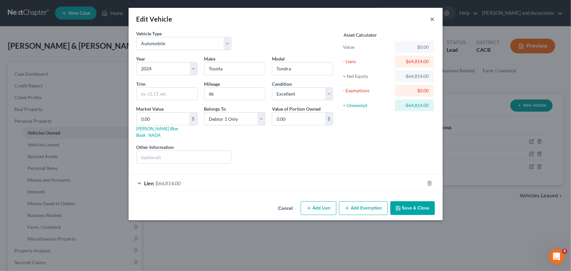
click at [432, 16] on button "×" at bounding box center [432, 19] width 5 height 8
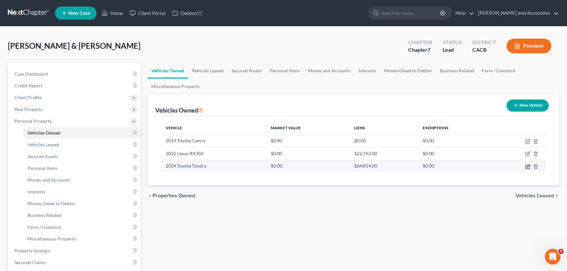
click at [526, 165] on icon "button" at bounding box center [527, 166] width 5 height 5
select select "0"
select select "2"
select select "0"
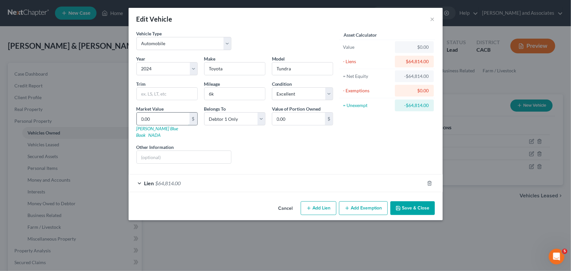
click at [163, 120] on input "0.00" at bounding box center [163, 119] width 53 height 12
type input "3"
type input "3.00"
type input "39"
type input "39.00"
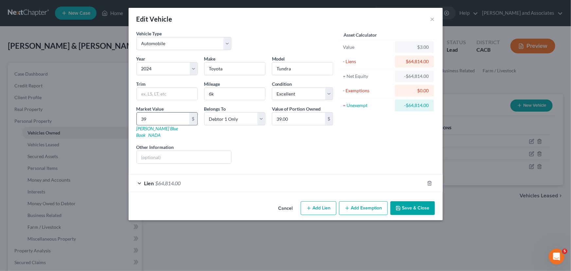
type input "395"
type input "395.00"
type input "3953"
type input "3,953.00"
type input "3,9531"
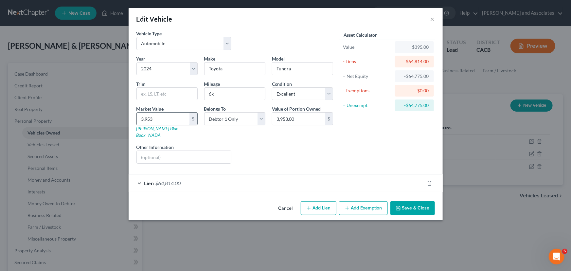
type input "39,531.00"
type input "39,531"
click at [331, 159] on div "Year Select 2026 2025 2024 2023 2022 2021 2020 2019 2018 2017 2016 2015 2014 20…" at bounding box center [234, 112] width 203 height 114
click at [420, 201] on button "Save & Close" at bounding box center [412, 208] width 44 height 14
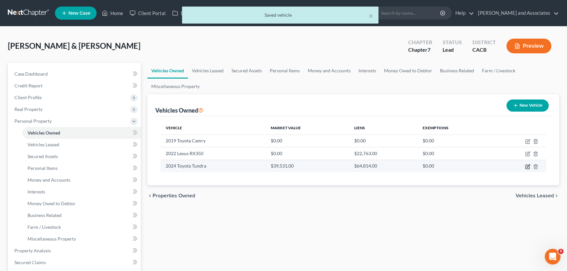
click at [529, 167] on icon "button" at bounding box center [527, 166] width 5 height 5
select select "0"
select select "2"
select select "0"
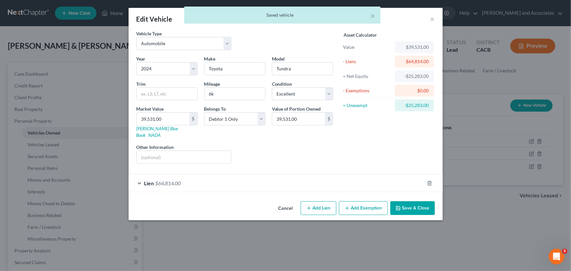
click at [411, 201] on button "Save & Close" at bounding box center [412, 208] width 44 height 14
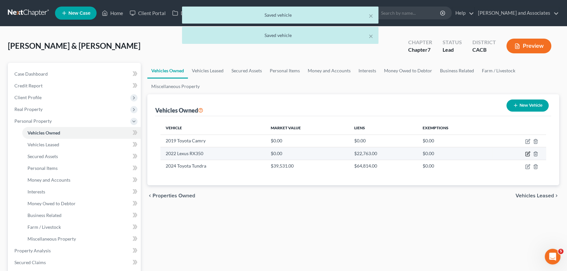
click at [527, 151] on icon "button" at bounding box center [527, 153] width 5 height 5
select select "0"
select select "4"
select select "0"
select select "4"
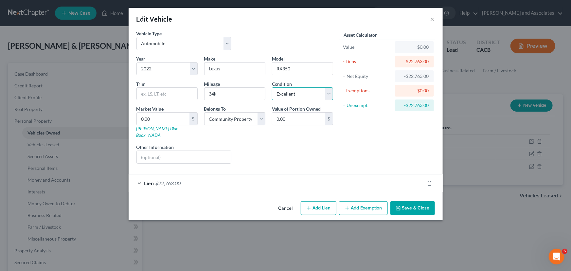
click at [298, 96] on select "Select Excellent Very Good Good Fair Poor" at bounding box center [302, 93] width 61 height 13
select select "1"
click at [272, 87] on select "Select Excellent Very Good Good Fair Poor" at bounding box center [302, 93] width 61 height 13
click at [159, 124] on input "0.00" at bounding box center [163, 119] width 53 height 12
type input "4"
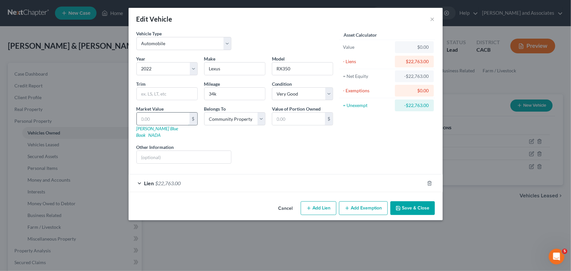
type input "4.00"
type input "40"
type input "40.00"
type input "401"
type input "401.00"
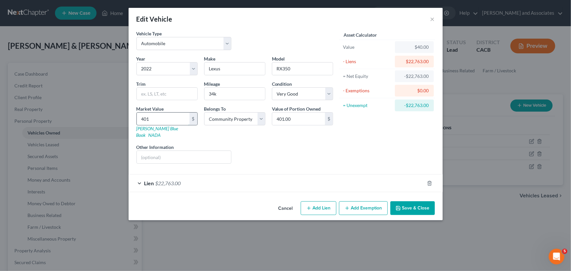
type input "4014"
type input "4,014.00"
type input "4,0148"
type input "40,148.00"
type input "40,148"
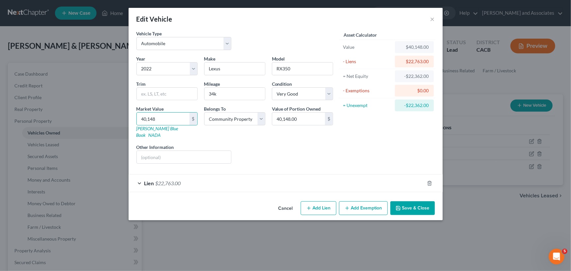
click at [411, 203] on button "Save & Close" at bounding box center [412, 208] width 44 height 14
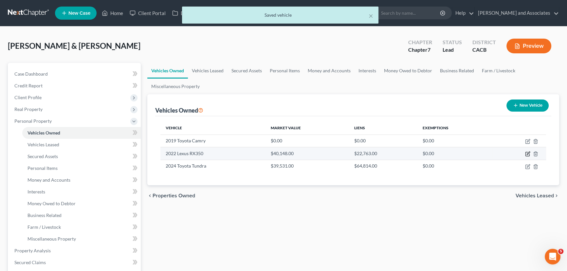
click at [529, 153] on icon "button" at bounding box center [527, 153] width 5 height 5
select select "0"
select select "4"
select select "1"
select select "4"
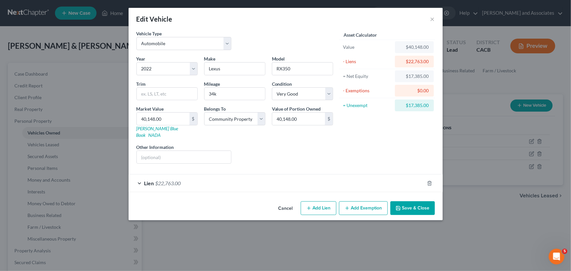
click at [412, 199] on div "Cancel Add Lien Add Lease Add Exemption Save & Close" at bounding box center [286, 210] width 314 height 22
click at [420, 201] on button "Save & Close" at bounding box center [412, 208] width 44 height 14
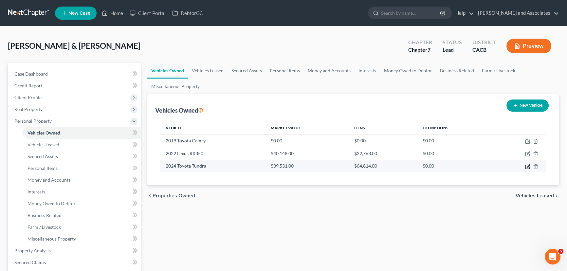
click at [528, 165] on icon "button" at bounding box center [527, 166] width 5 height 5
select select "0"
select select "2"
select select "0"
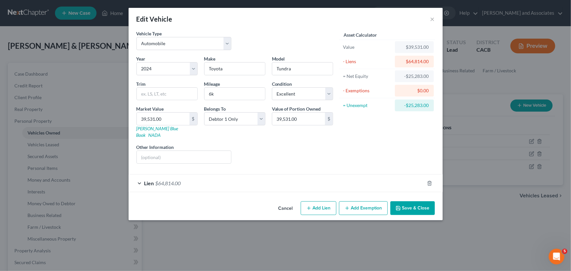
click at [416, 201] on button "Save & Close" at bounding box center [412, 208] width 44 height 14
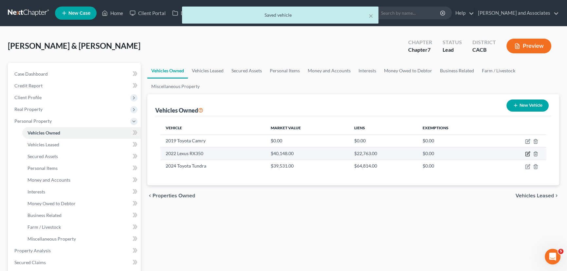
click at [528, 152] on icon "button" at bounding box center [527, 153] width 3 height 3
select select "0"
select select "4"
select select "1"
select select "4"
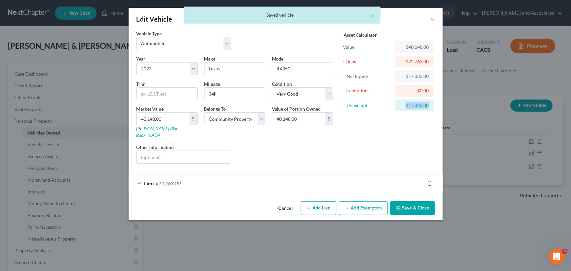
drag, startPoint x: 402, startPoint y: 105, endPoint x: 452, endPoint y: 111, distance: 49.4
click at [452, 111] on div "Edit Vehicle × Vehicle Type Select Automobile Truck Trailer Watercraft Aircraft…" at bounding box center [285, 135] width 571 height 271
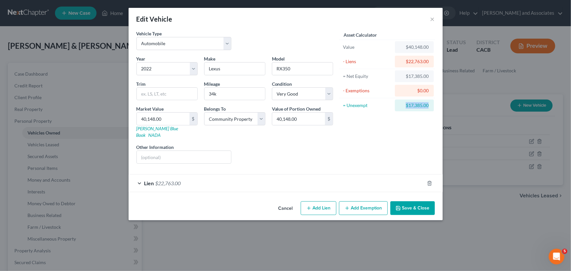
click at [366, 201] on button "Add Exemption" at bounding box center [363, 208] width 49 height 14
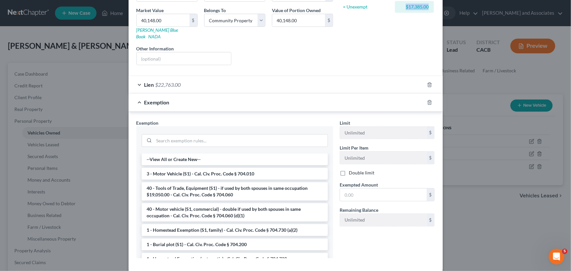
scroll to position [99, 0]
click at [251, 168] on li "3 - Motor Vehicle (S1) - Cal. Civ. Proc. Code § 704.010" at bounding box center [235, 174] width 186 height 12
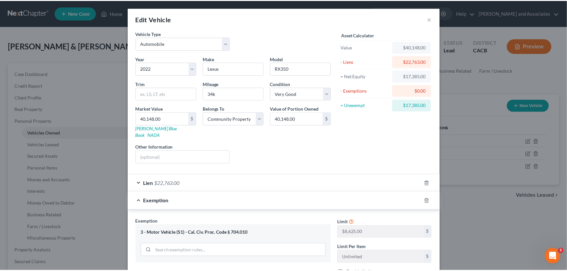
scroll to position [94, 0]
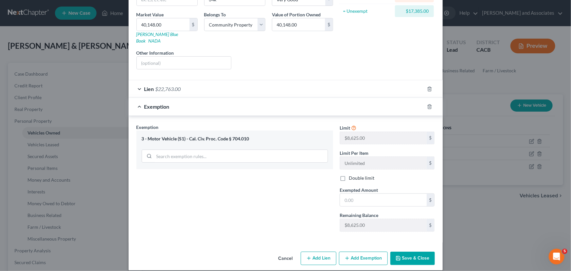
click at [288, 254] on button "Cancel" at bounding box center [285, 258] width 25 height 13
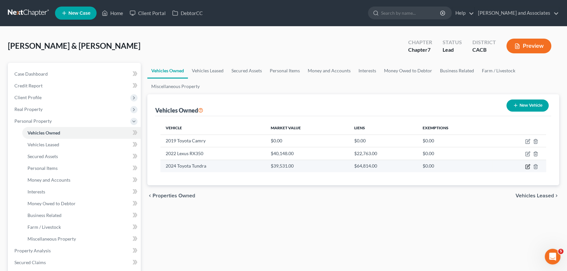
click at [529, 166] on icon "button" at bounding box center [527, 166] width 5 height 5
select select "0"
select select "2"
select select "0"
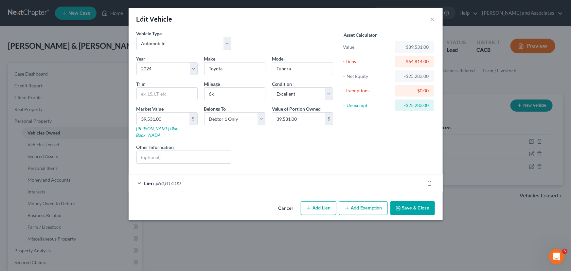
drag, startPoint x: 422, startPoint y: 200, endPoint x: 412, endPoint y: 193, distance: 12.2
click at [420, 201] on button "Save & Close" at bounding box center [412, 208] width 44 height 14
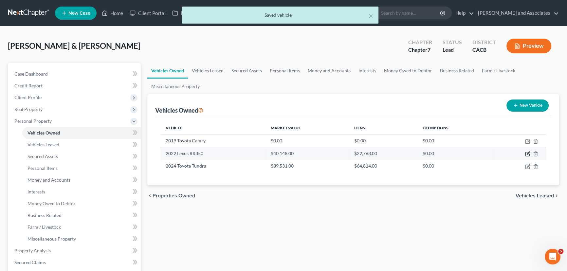
click at [528, 153] on icon "button" at bounding box center [527, 153] width 5 height 5
select select "0"
select select "4"
select select "1"
select select "4"
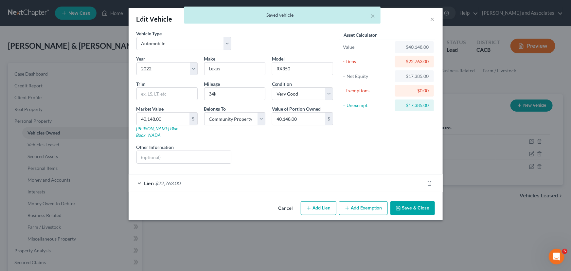
click at [421, 201] on button "Save & Close" at bounding box center [412, 208] width 44 height 14
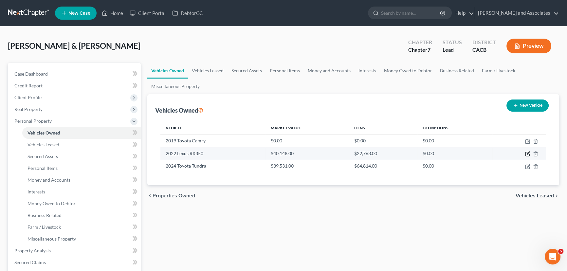
click at [526, 151] on icon "button" at bounding box center [527, 153] width 5 height 5
select select "0"
select select "4"
select select "1"
select select "4"
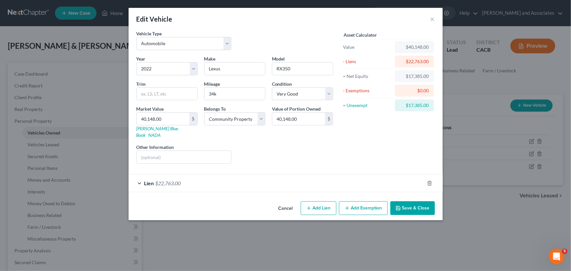
click at [288, 203] on button "Cancel" at bounding box center [285, 208] width 25 height 13
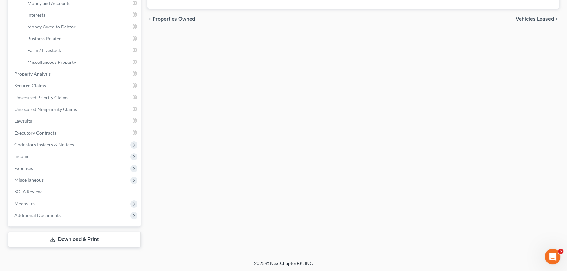
drag, startPoint x: 46, startPoint y: 238, endPoint x: 55, endPoint y: 236, distance: 9.1
click at [46, 238] on link "Download & Print" at bounding box center [74, 239] width 133 height 15
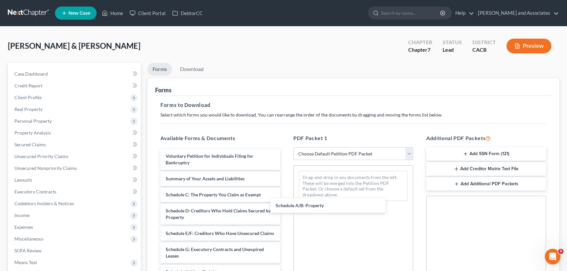
drag, startPoint x: 237, startPoint y: 194, endPoint x: 331, endPoint y: 206, distance: 95.1
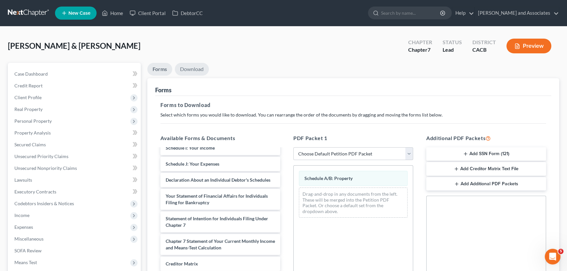
click at [182, 64] on link "Download" at bounding box center [192, 69] width 34 height 13
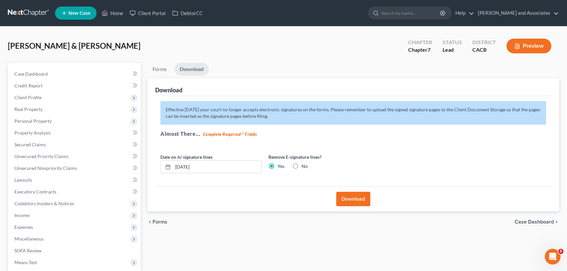
click at [350, 196] on button "Download" at bounding box center [353, 199] width 34 height 14
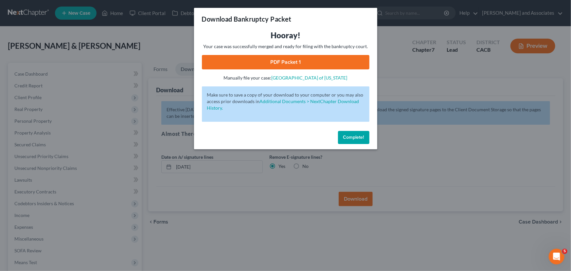
click at [302, 57] on link "PDF Packet 1" at bounding box center [286, 62] width 168 height 14
click at [354, 138] on span "Complete!" at bounding box center [353, 137] width 21 height 6
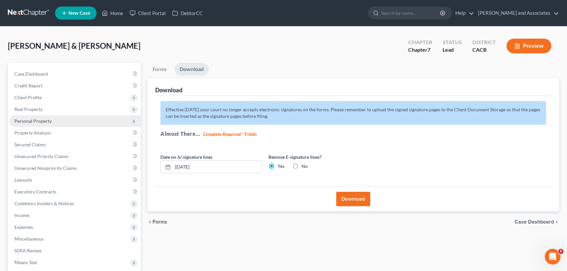
click at [67, 123] on span "Personal Property" at bounding box center [75, 121] width 132 height 12
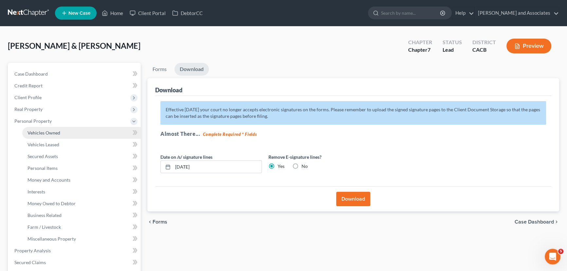
click at [74, 134] on link "Vehicles Owned" at bounding box center [81, 133] width 118 height 12
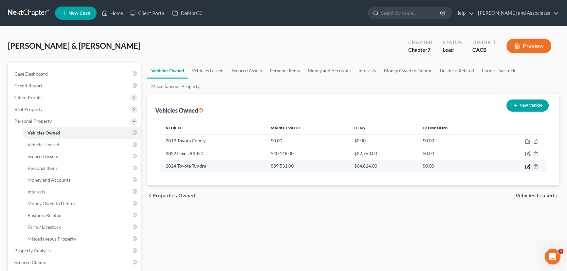
click at [527, 167] on icon "button" at bounding box center [527, 165] width 3 height 3
select select "0"
select select "2"
select select "0"
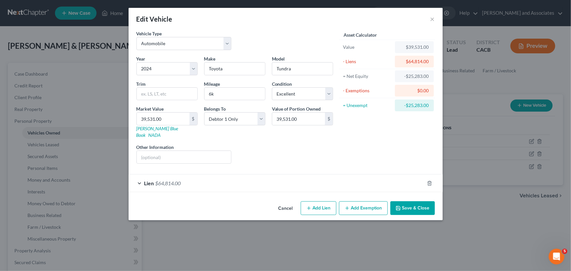
drag, startPoint x: 411, startPoint y: 205, endPoint x: 310, endPoint y: 159, distance: 111.6
click at [411, 205] on button "Save & Close" at bounding box center [412, 208] width 44 height 14
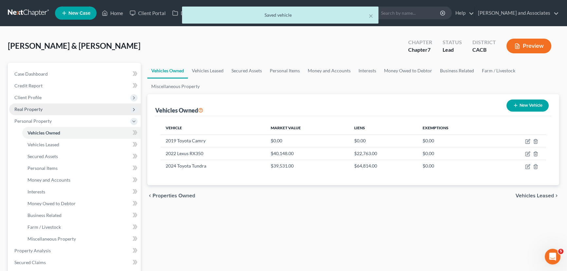
click at [60, 104] on span "Real Property" at bounding box center [75, 109] width 132 height 12
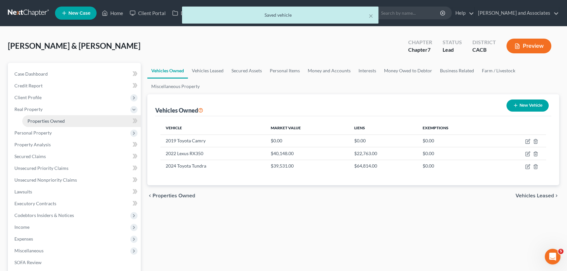
click at [67, 119] on link "Properties Owned" at bounding box center [81, 121] width 118 height 12
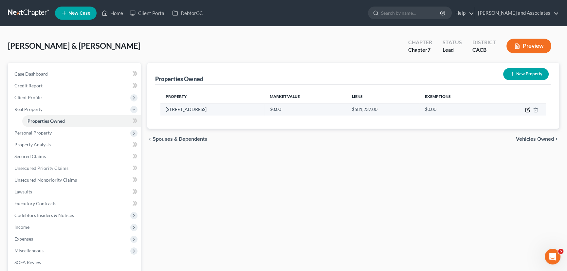
click at [528, 109] on icon "button" at bounding box center [527, 109] width 5 height 5
select select "4"
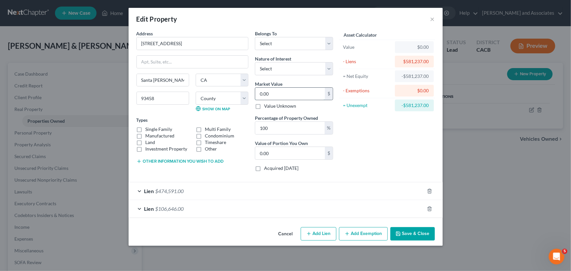
click at [290, 96] on input "0.00" at bounding box center [290, 94] width 70 height 12
type input "0"
type input "7"
type input "7.00"
type input "70"
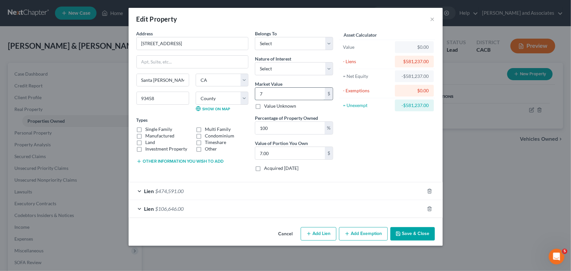
type input "70.00"
type input "708"
type input "708.00"
type input "7087"
type input "7,087.00"
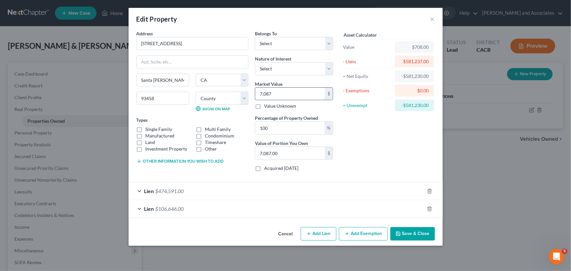
type input "7,0870"
type input "70,870.00"
type input "70,8700"
type input "708,700.00"
type input "708,700"
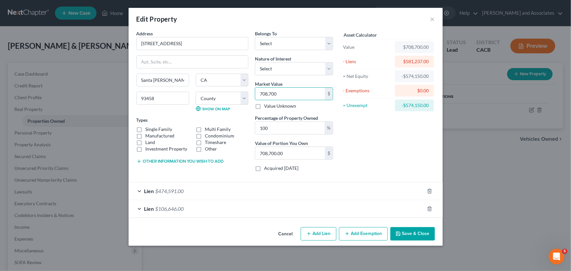
click at [426, 234] on button "Save & Close" at bounding box center [412, 234] width 44 height 14
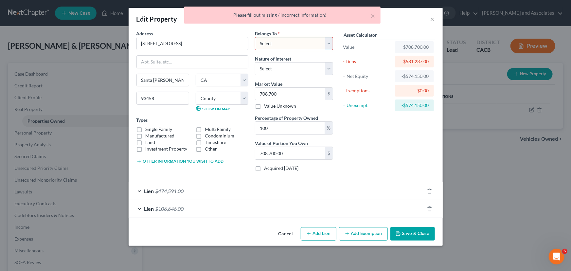
click at [297, 44] on select "Select Debtor 1 Only Debtor 2 Only Debtor 1 And Debtor 2 Only At Least One Of T…" at bounding box center [294, 43] width 78 height 13
select select "4"
click at [255, 37] on select "Select Debtor 1 Only Debtor 2 Only Debtor 1 And Debtor 2 Only At Least One Of T…" at bounding box center [294, 43] width 78 height 13
click at [417, 237] on button "Save & Close" at bounding box center [412, 234] width 44 height 14
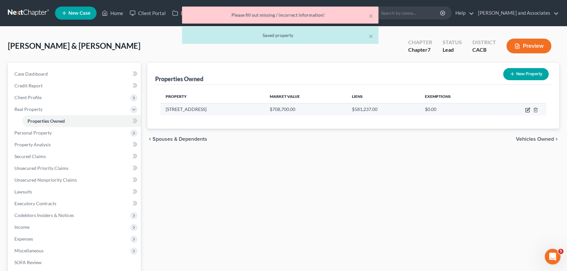
click at [527, 110] on icon "button" at bounding box center [527, 109] width 3 height 3
select select "4"
select select "41"
select select "4"
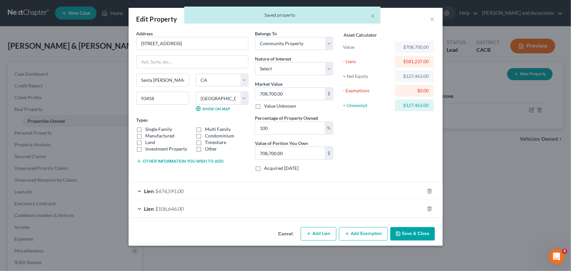
click at [365, 233] on button "Add Exemption" at bounding box center [363, 234] width 49 height 14
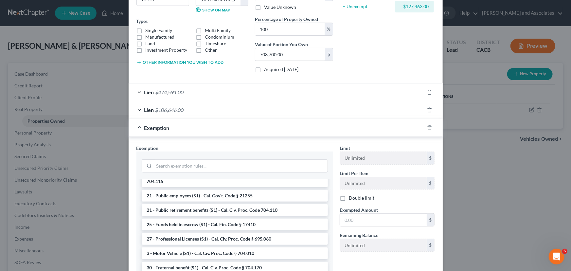
scroll to position [347, 0]
click at [238, 247] on li "3 - Motor Vehicle (S1) - Cal. Civ. Proc. Code § 704.010" at bounding box center [235, 253] width 186 height 12
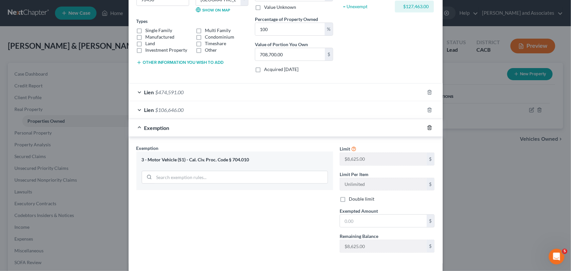
click at [427, 127] on icon "button" at bounding box center [429, 127] width 5 height 5
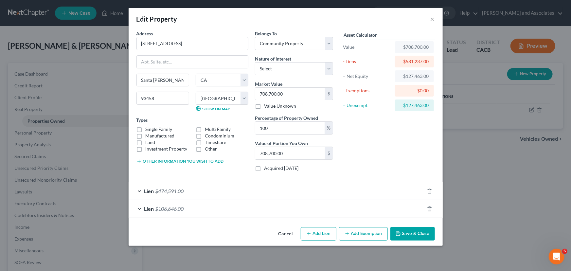
scroll to position [0, 0]
click at [363, 234] on button "Add Exemption" at bounding box center [363, 234] width 49 height 14
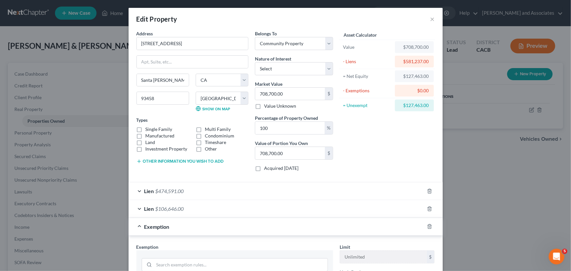
scroll to position [149, 0]
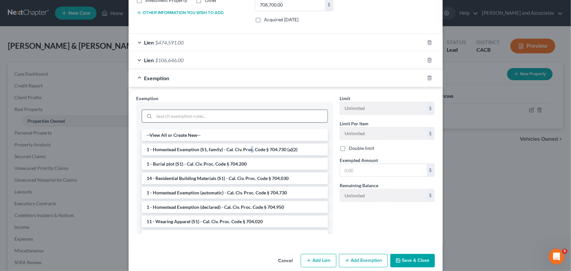
drag, startPoint x: 249, startPoint y: 147, endPoint x: 263, endPoint y: 150, distance: 13.7
click at [249, 147] on li "1 - Homestead Exemption (S1, family) - Cal. Civ. Proc. Code § 704.730 (a)(2)" at bounding box center [235, 150] width 186 height 12
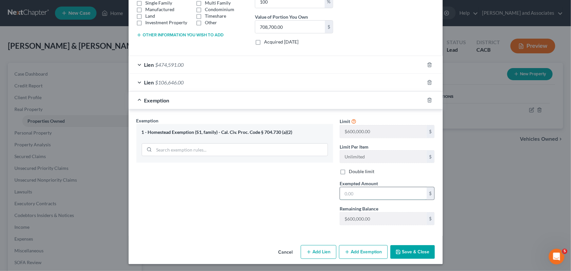
click at [371, 192] on input "text" at bounding box center [383, 193] width 87 height 12
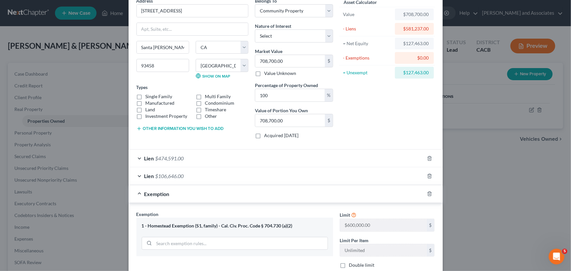
scroll to position [27, 0]
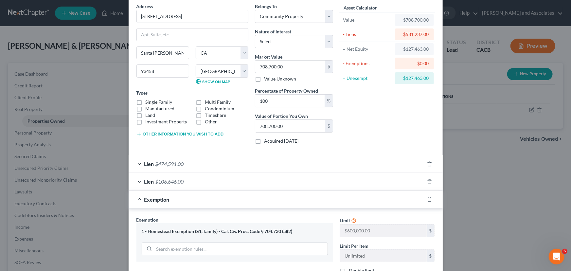
click at [146, 102] on label "Single Family" at bounding box center [159, 102] width 27 height 7
click at [148, 102] on input "Single Family" at bounding box center [150, 101] width 4 height 4
checkbox input "true"
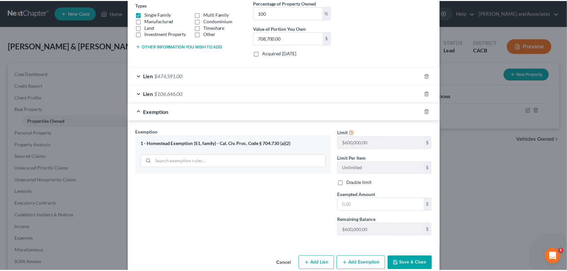
scroll to position [126, 0]
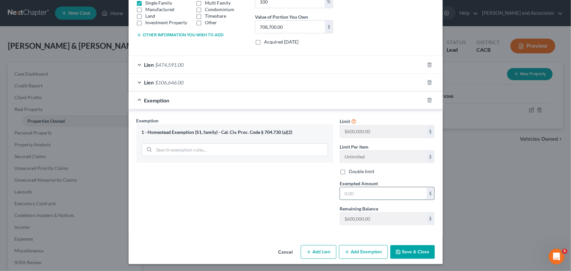
click at [390, 189] on input "text" at bounding box center [383, 193] width 87 height 12
type input "127,463"
click at [427, 249] on button "Save & Close" at bounding box center [412, 252] width 44 height 14
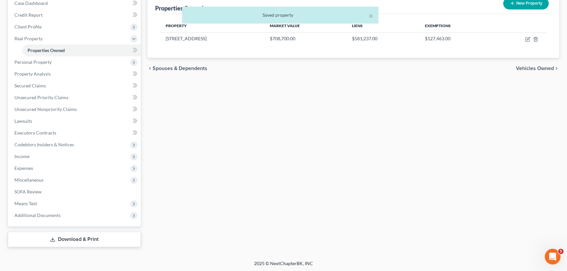
drag, startPoint x: 80, startPoint y: 240, endPoint x: 121, endPoint y: 241, distance: 40.9
click at [80, 241] on link "Download & Print" at bounding box center [74, 239] width 133 height 15
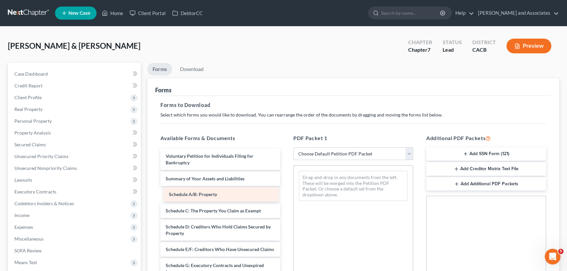
drag, startPoint x: 205, startPoint y: 193, endPoint x: 333, endPoint y: 217, distance: 130.9
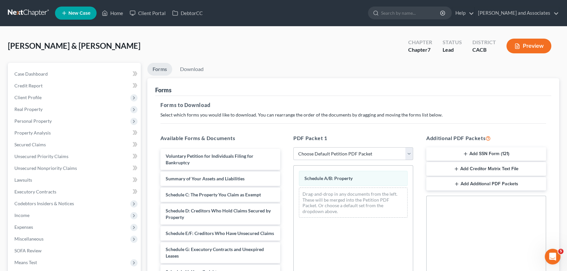
click at [191, 62] on div "Mora, Jorge & Mirella Upgraded Chapter Chapter 7 Status Lead District CACB Prev…" at bounding box center [283, 48] width 551 height 28
drag, startPoint x: 224, startPoint y: 80, endPoint x: 219, endPoint y: 78, distance: 5.9
click at [224, 80] on div "Forms" at bounding box center [353, 87] width 396 height 18
click at [198, 70] on link "Download" at bounding box center [192, 69] width 34 height 13
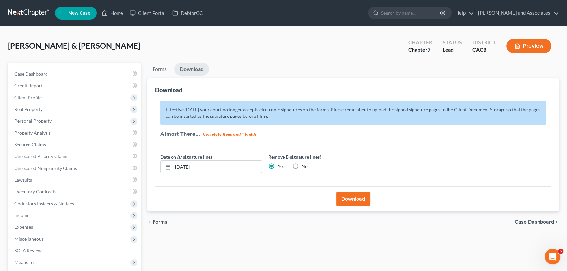
click at [347, 199] on button "Download" at bounding box center [353, 199] width 34 height 14
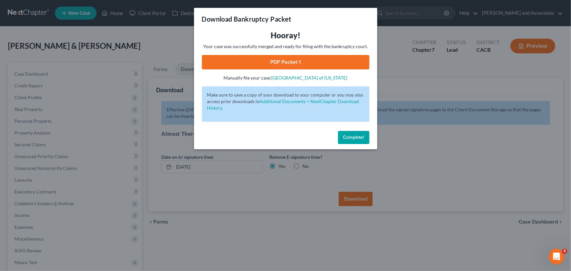
click at [317, 65] on link "PDF Packet 1" at bounding box center [286, 62] width 168 height 14
click at [348, 133] on button "Complete!" at bounding box center [353, 137] width 31 height 13
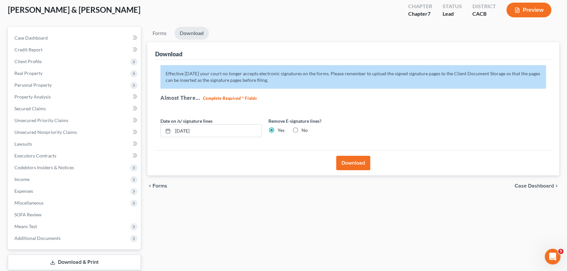
scroll to position [49, 0]
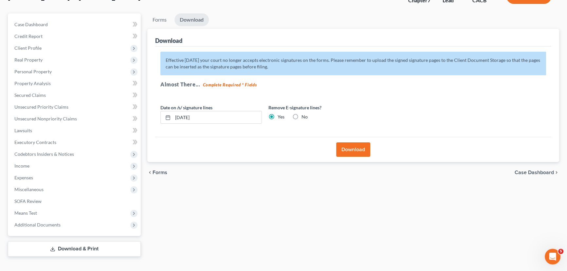
drag, startPoint x: 56, startPoint y: 70, endPoint x: 78, endPoint y: 94, distance: 32.7
click at [56, 70] on span "Personal Property" at bounding box center [75, 72] width 132 height 12
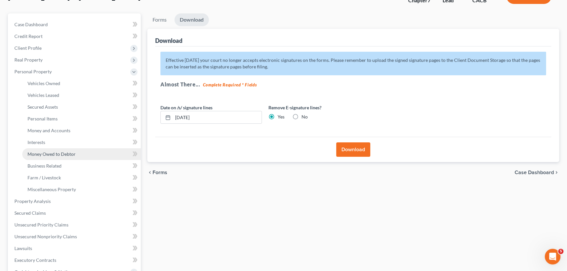
drag, startPoint x: 64, startPoint y: 150, endPoint x: 100, endPoint y: 148, distance: 36.7
click at [65, 150] on link "Money Owed to Debtor" at bounding box center [81, 154] width 118 height 12
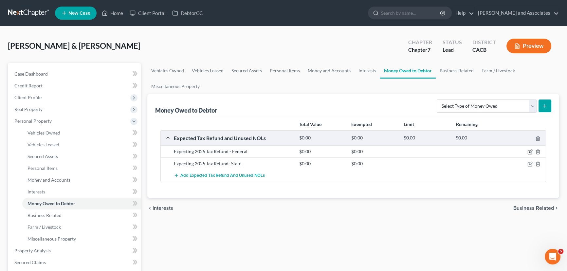
click at [529, 150] on icon "button" at bounding box center [529, 151] width 5 height 5
select select "0"
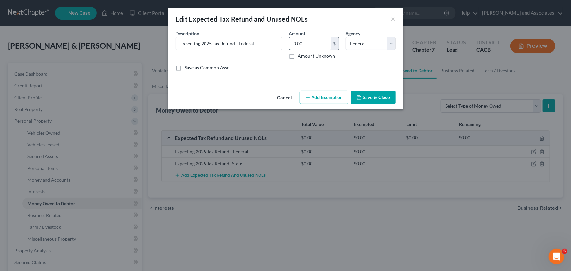
click at [319, 49] on input "0.00" at bounding box center [310, 43] width 42 height 12
type input "3,131"
click at [381, 98] on button "Save & Close" at bounding box center [373, 98] width 44 height 14
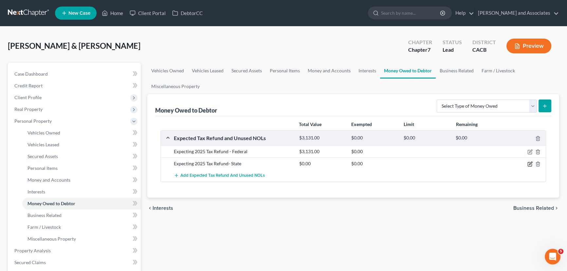
click at [528, 163] on icon "button" at bounding box center [529, 163] width 5 height 5
select select "1"
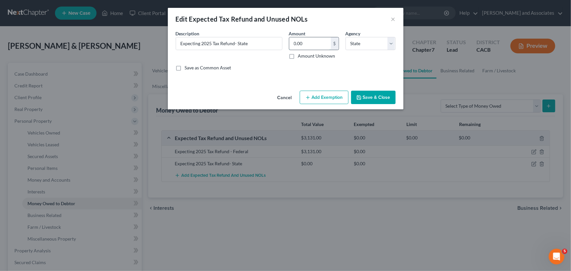
click at [326, 44] on input "0.00" at bounding box center [310, 43] width 42 height 12
type input "5,274"
click at [368, 101] on button "Save & Close" at bounding box center [373, 98] width 44 height 14
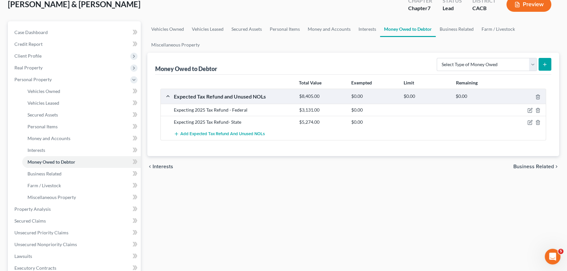
scroll to position [99, 0]
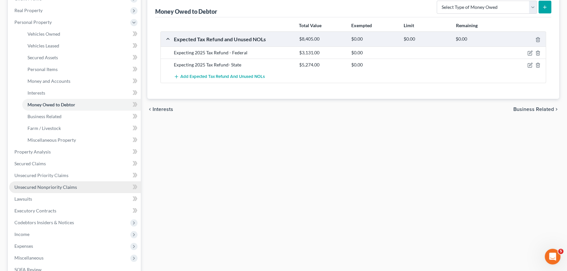
click at [52, 188] on span "Unsecured Nonpriority Claims" at bounding box center [45, 187] width 62 height 6
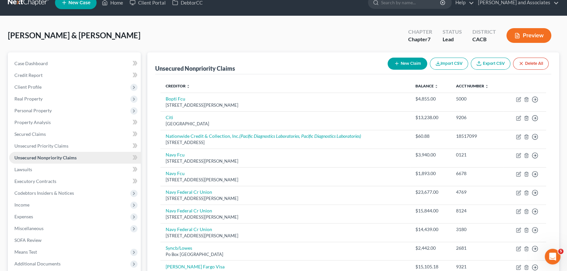
scroll to position [49, 0]
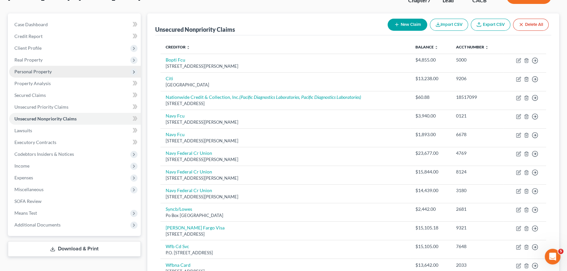
click at [76, 69] on span "Personal Property" at bounding box center [75, 72] width 132 height 12
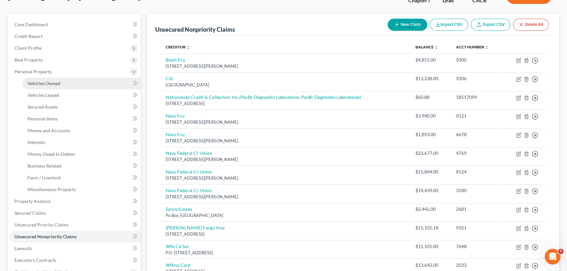
click at [71, 84] on link "Vehicles Owned" at bounding box center [81, 84] width 118 height 12
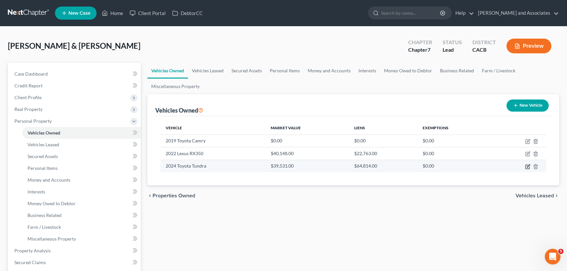
click at [529, 165] on icon "button" at bounding box center [527, 166] width 5 height 5
select select "0"
select select "2"
select select "0"
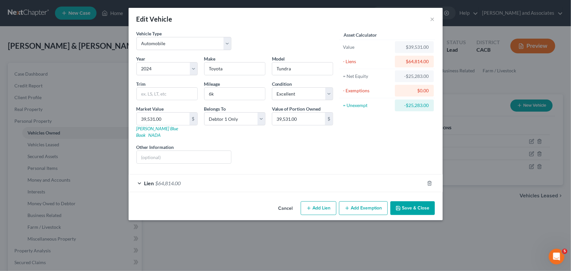
click at [359, 201] on button "Add Exemption" at bounding box center [363, 208] width 49 height 14
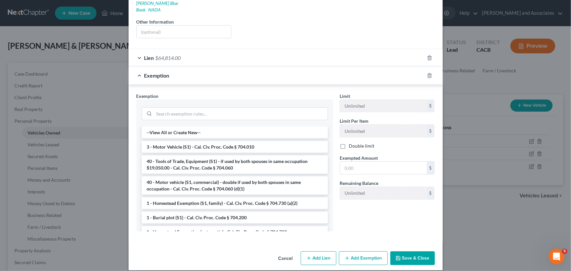
click at [231, 141] on li "3 - Motor Vehicle (S1) - Cal. Civ. Proc. Code § 704.010" at bounding box center [235, 147] width 186 height 12
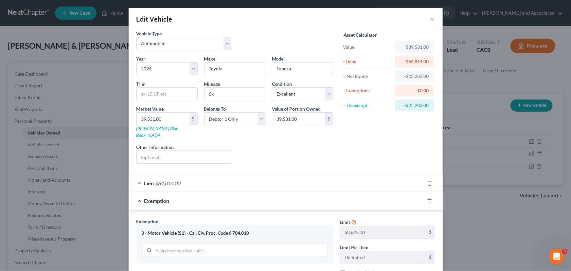
click at [155, 192] on div "Exemption" at bounding box center [277, 200] width 296 height 17
click at [427, 198] on icon "button" at bounding box center [429, 200] width 5 height 5
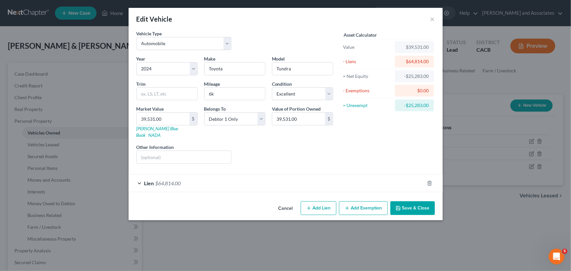
click at [410, 201] on button "Save & Close" at bounding box center [412, 208] width 44 height 14
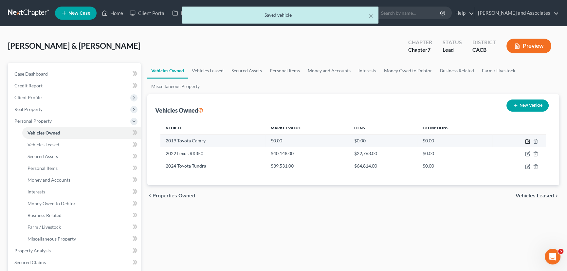
click at [525, 140] on icon "button" at bounding box center [527, 142] width 4 height 4
select select "0"
select select "7"
select select "2"
select select "0"
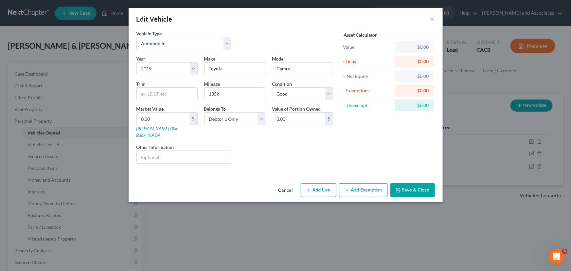
click at [265, 42] on div "Vehicle Type Select Automobile Truck Trailer Watercraft Aircraft Motor Home Atv…" at bounding box center [234, 42] width 203 height 25
click at [279, 40] on div "Vehicle Type Select Automobile Truck Trailer Watercraft Aircraft Motor Home Atv…" at bounding box center [234, 42] width 203 height 25
click at [289, 184] on button "Cancel" at bounding box center [285, 190] width 25 height 13
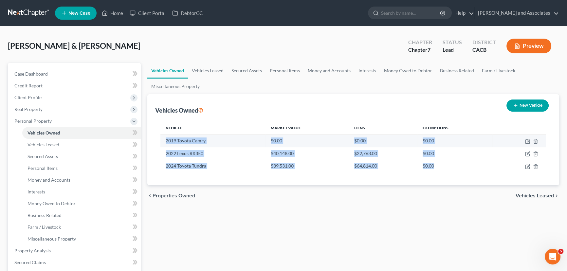
drag, startPoint x: 445, startPoint y: 166, endPoint x: 160, endPoint y: 136, distance: 286.6
click at [160, 136] on tbody "2019 Toyota Camry $0.00 $0.00 $0.00 2022 Lexus RX350 $40,148.00 $22,763.00 $0.0…" at bounding box center [352, 153] width 385 height 38
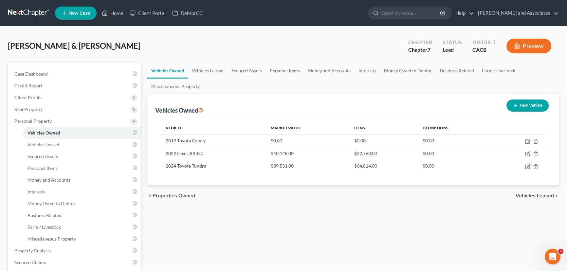
click at [236, 193] on div "chevron_left Properties Owned Vehicles Leased chevron_right" at bounding box center [353, 195] width 412 height 21
drag, startPoint x: 164, startPoint y: 138, endPoint x: 446, endPoint y: 180, distance: 285.4
click at [446, 180] on div "Vehicle Market Value Liens Exemptions 2019 Toyota Camry $0.00 $0.00 $0.00 2022 …" at bounding box center [353, 150] width 396 height 69
drag, startPoint x: 442, startPoint y: 200, endPoint x: 442, endPoint y: 196, distance: 3.9
click at [442, 200] on div "chevron_left Properties Owned Vehicles Leased chevron_right" at bounding box center [353, 195] width 412 height 21
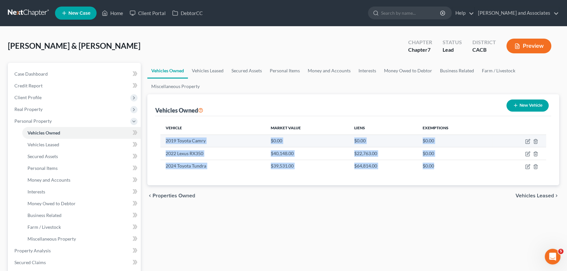
drag, startPoint x: 435, startPoint y: 169, endPoint x: 162, endPoint y: 144, distance: 274.4
click at [162, 144] on tbody "2019 Toyota Camry $0.00 $0.00 $0.00 2022 Lexus RX350 $40,148.00 $22,763.00 $0.0…" at bounding box center [352, 153] width 385 height 38
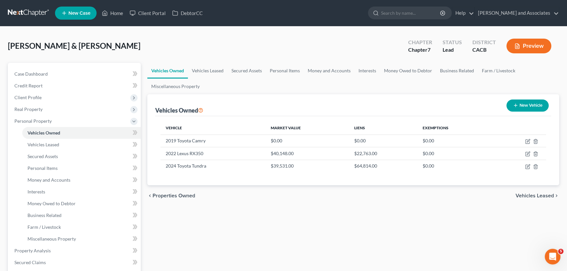
drag, startPoint x: 330, startPoint y: 232, endPoint x: 373, endPoint y: 219, distance: 44.7
click at [333, 231] on div "Vehicles Owned Vehicles Leased Secured Assets Personal Items Money and Accounts…" at bounding box center [353, 243] width 418 height 361
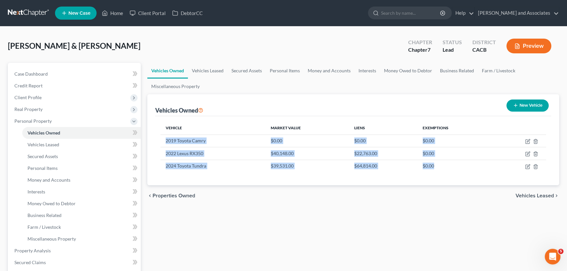
drag, startPoint x: 434, startPoint y: 167, endPoint x: 289, endPoint y: 176, distance: 144.9
click at [165, 141] on tbody "2019 Toyota Camry $0.00 $0.00 $0.00 2022 Lexus RX350 $40,148.00 $22,763.00 $0.0…" at bounding box center [352, 153] width 385 height 38
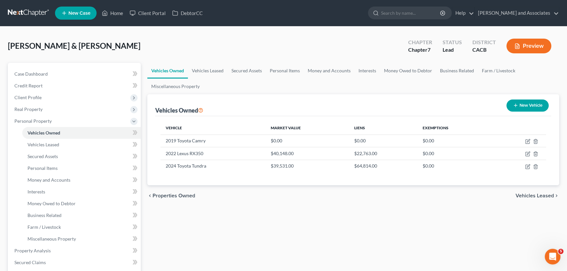
click at [470, 234] on div "Vehicles Owned Vehicles Leased Secured Assets Personal Items Money and Accounts…" at bounding box center [353, 243] width 418 height 361
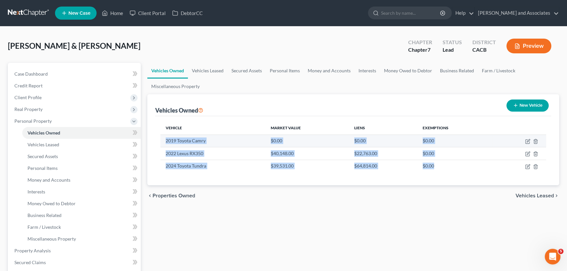
drag, startPoint x: 454, startPoint y: 169, endPoint x: 163, endPoint y: 144, distance: 293.0
click at [163, 144] on tbody "2019 Toyota Camry $0.00 $0.00 $0.00 2022 Lexus RX350 $40,148.00 $22,763.00 $0.0…" at bounding box center [352, 153] width 385 height 38
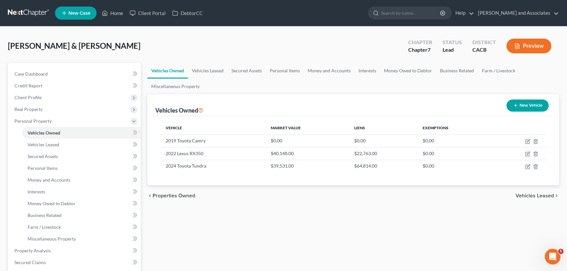
drag, startPoint x: 270, startPoint y: 213, endPoint x: 292, endPoint y: 209, distance: 22.0
click at [285, 210] on div "Vehicles Owned Vehicles Leased Secured Assets Personal Items Money and Accounts…" at bounding box center [353, 243] width 418 height 361
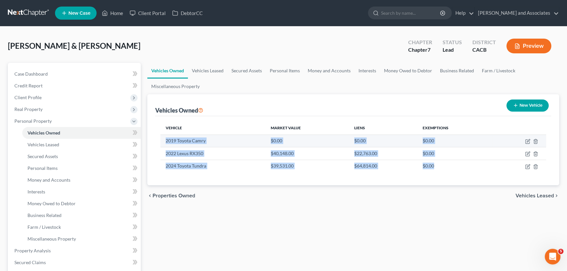
drag, startPoint x: 454, startPoint y: 163, endPoint x: 183, endPoint y: 144, distance: 271.0
click at [164, 140] on tbody "2019 Toyota Camry $0.00 $0.00 $0.00 2022 Lexus RX350 $40,148.00 $22,763.00 $0.0…" at bounding box center [352, 153] width 385 height 38
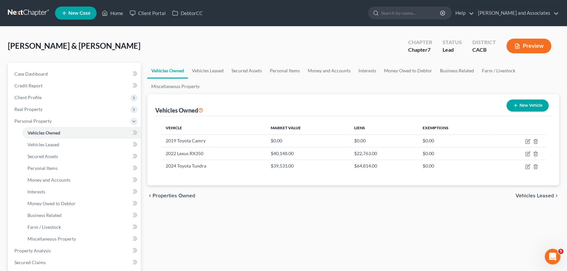
click at [383, 213] on div "Vehicles Owned Vehicles Leased Secured Assets Personal Items Money and Accounts…" at bounding box center [353, 243] width 418 height 361
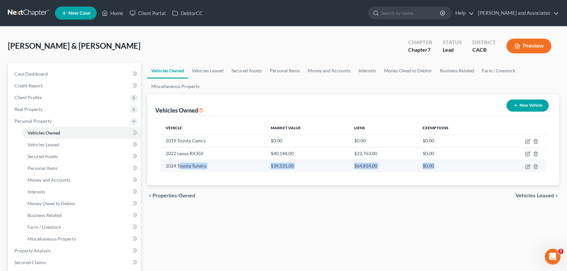
drag, startPoint x: 409, startPoint y: 167, endPoint x: 198, endPoint y: 169, distance: 210.4
click at [182, 161] on tr "2024 Toyota Tundra $39,531.00 $64,814.00 $0.00" at bounding box center [352, 166] width 385 height 12
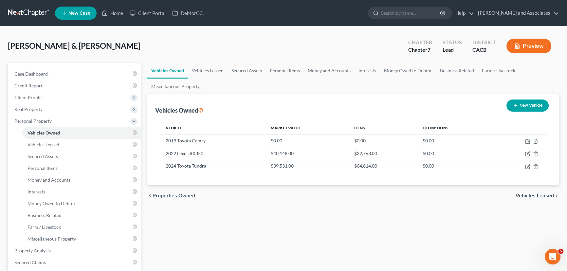
drag, startPoint x: 261, startPoint y: 206, endPoint x: 294, endPoint y: 200, distance: 33.3
click at [264, 205] on div "Vehicles Owned Vehicles Leased Secured Assets Personal Items Money and Accounts…" at bounding box center [353, 243] width 418 height 361
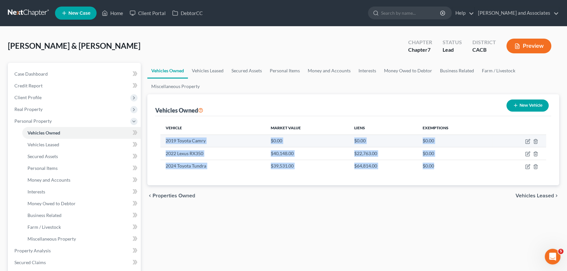
drag, startPoint x: 455, startPoint y: 163, endPoint x: 161, endPoint y: 140, distance: 294.4
click at [161, 140] on tbody "2019 Toyota Camry $0.00 $0.00 $0.00 2022 Lexus RX350 $40,148.00 $22,763.00 $0.0…" at bounding box center [352, 153] width 385 height 38
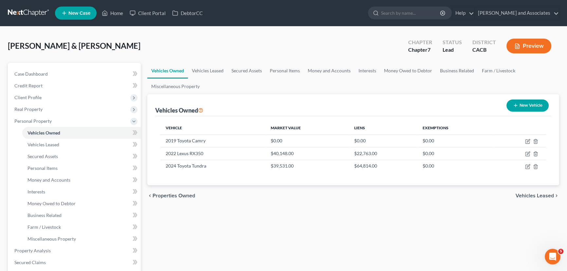
click at [361, 197] on div "chevron_left Properties Owned Vehicles Leased chevron_right" at bounding box center [353, 195] width 412 height 21
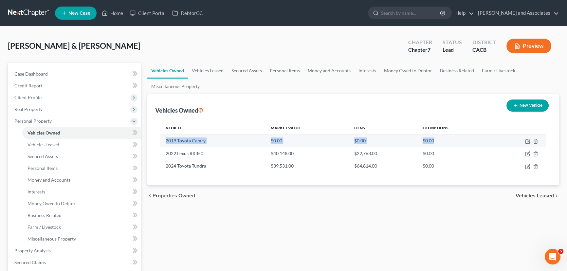
drag, startPoint x: 160, startPoint y: 140, endPoint x: 467, endPoint y: 138, distance: 307.3
click at [467, 138] on tr "2019 Toyota Camry $0.00 $0.00 $0.00" at bounding box center [352, 140] width 385 height 12
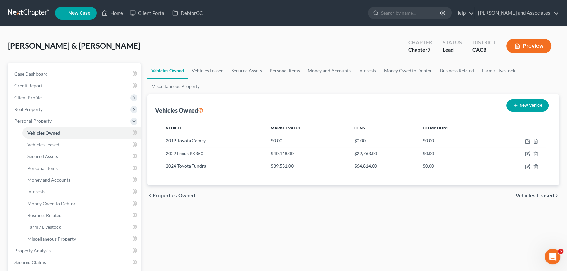
click at [366, 231] on div "Vehicles Owned Vehicles Leased Secured Assets Personal Items Money and Accounts…" at bounding box center [353, 243] width 418 height 361
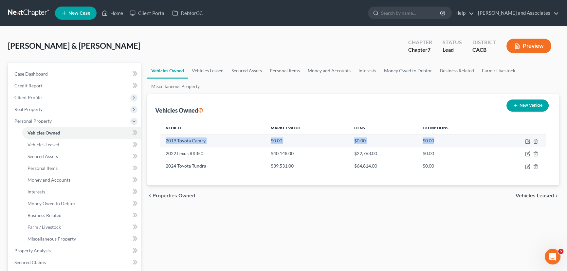
drag, startPoint x: 188, startPoint y: 136, endPoint x: 500, endPoint y: 134, distance: 312.2
click at [491, 134] on tr "2019 Toyota Camry $0.00 $0.00 $0.00" at bounding box center [352, 140] width 385 height 12
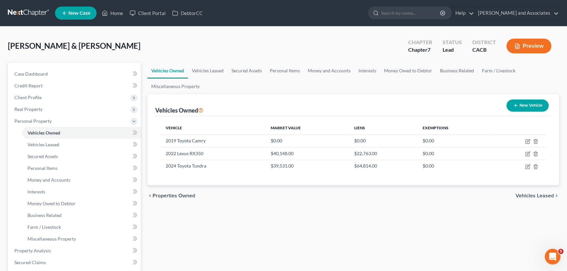
click at [409, 223] on div "Vehicles Owned Vehicles Leased Secured Assets Personal Items Money and Accounts…" at bounding box center [353, 243] width 418 height 361
click at [527, 141] on icon "button" at bounding box center [527, 140] width 3 height 3
select select "0"
select select "7"
select select "2"
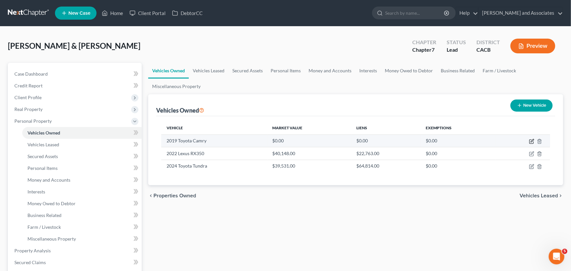
select select "0"
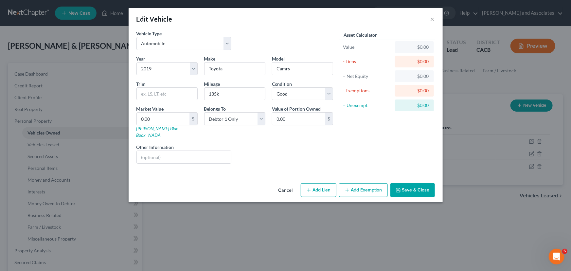
click at [280, 184] on button "Cancel" at bounding box center [285, 190] width 25 height 13
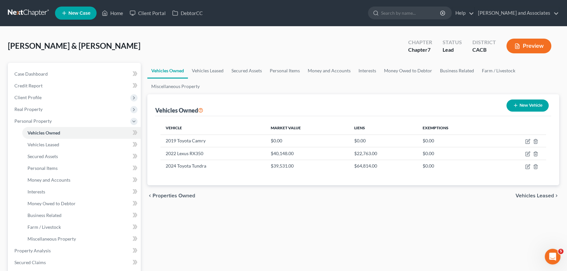
click at [25, 15] on link at bounding box center [29, 13] width 42 height 12
